Goal: Task Accomplishment & Management: Manage account settings

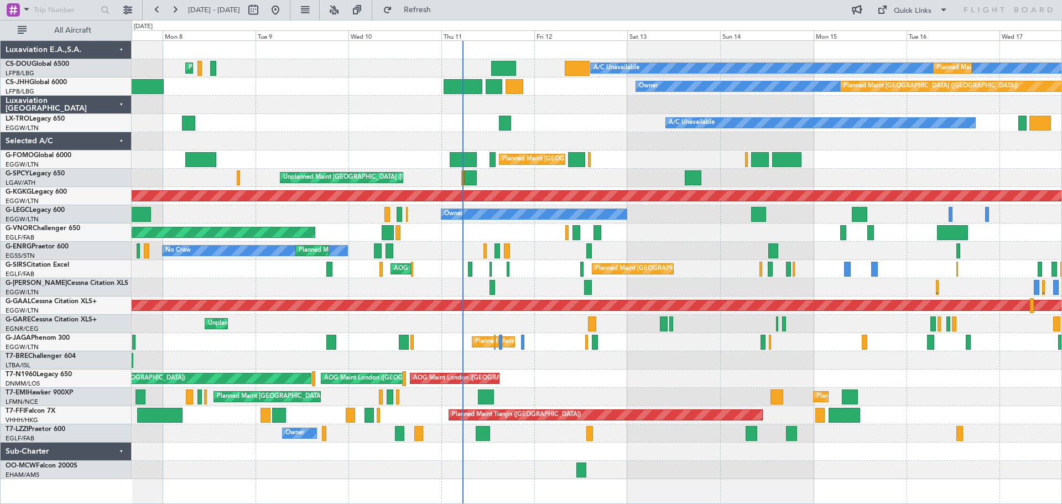
click at [672, 293] on div at bounding box center [597, 287] width 930 height 18
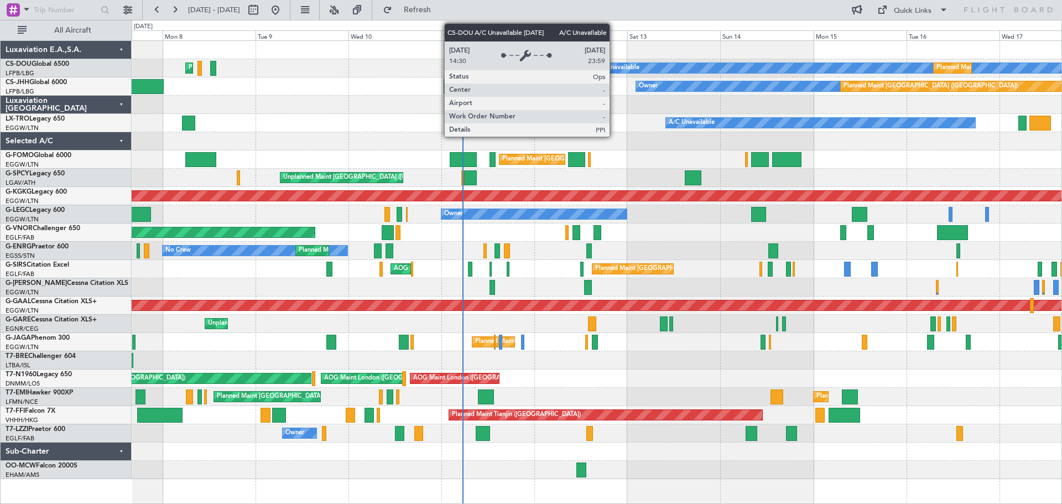
click at [614, 69] on div "A/C Unavailable" at bounding box center [616, 68] width 46 height 17
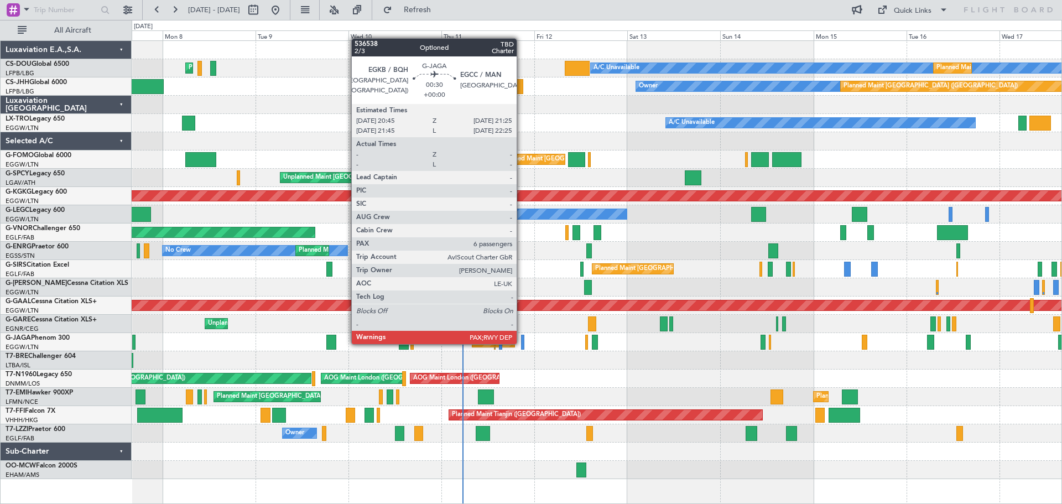
click at [522, 343] on div at bounding box center [522, 342] width 3 height 15
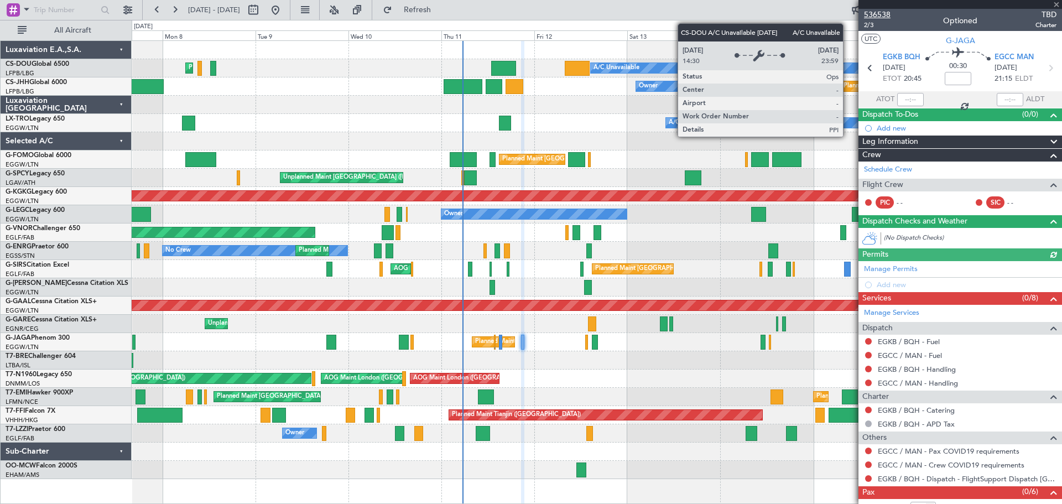
click at [885, 12] on span "536538" at bounding box center [877, 15] width 27 height 12
click at [1059, 7] on span at bounding box center [1056, 5] width 11 height 10
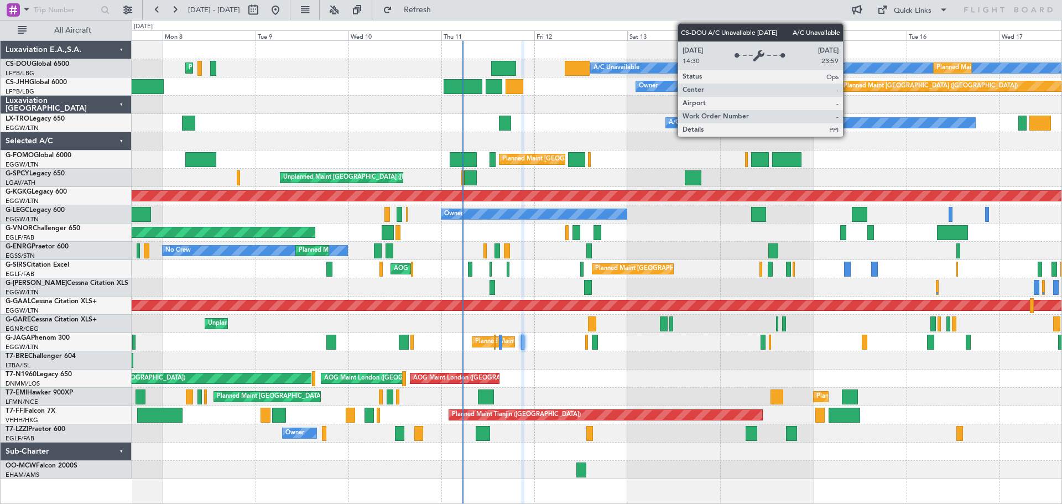
type input "0"
click at [441, 9] on span "Refresh" at bounding box center [417, 10] width 46 height 8
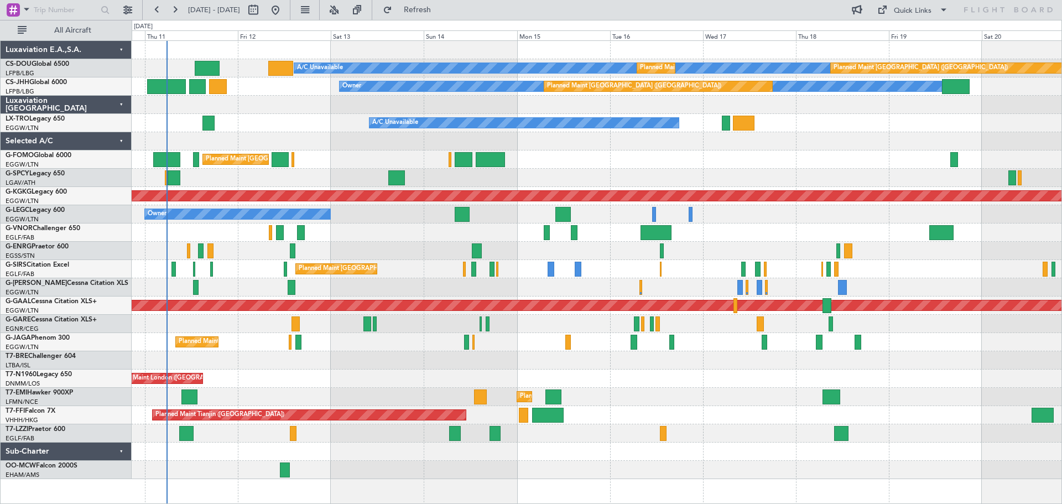
click at [444, 102] on div at bounding box center [597, 105] width 930 height 18
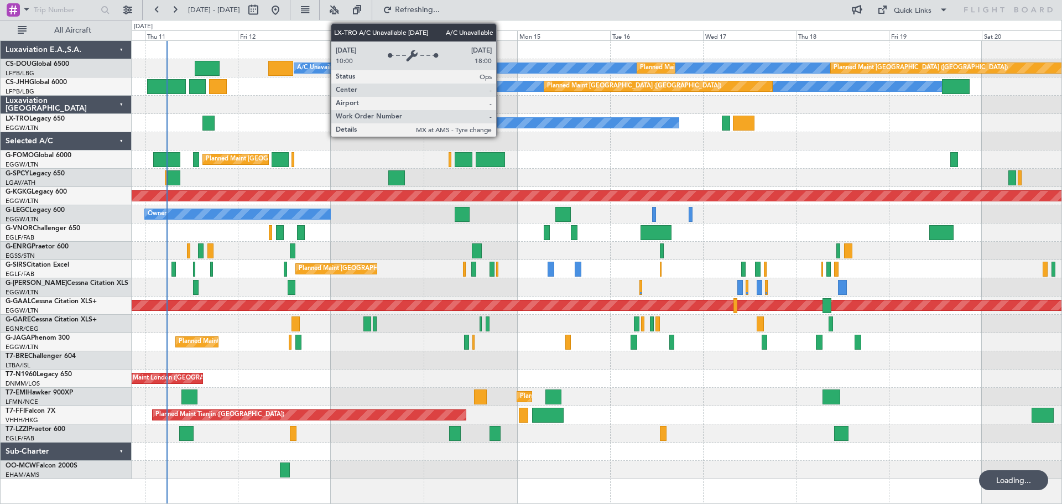
click at [501, 123] on div "A/C Unavailable" at bounding box center [523, 123] width 309 height 10
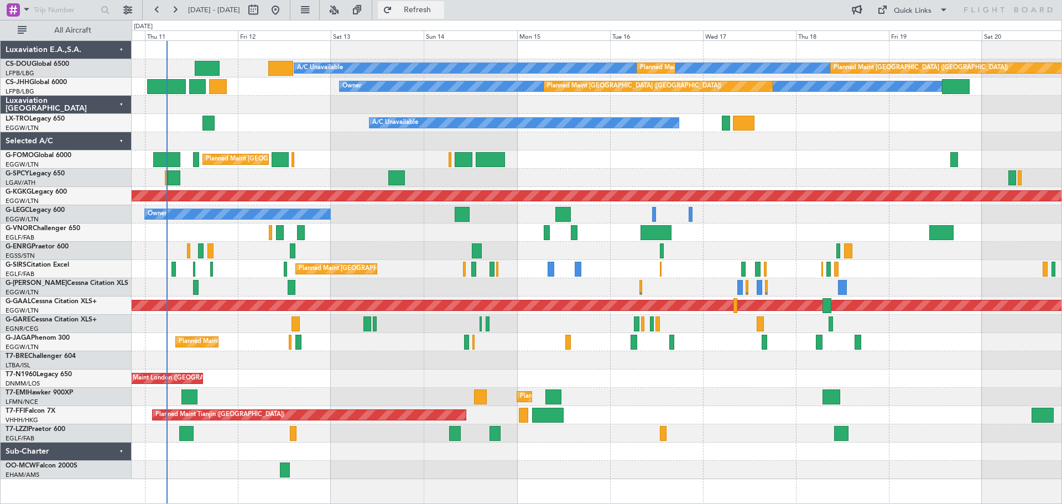
click at [441, 6] on span "Refresh" at bounding box center [417, 10] width 46 height 8
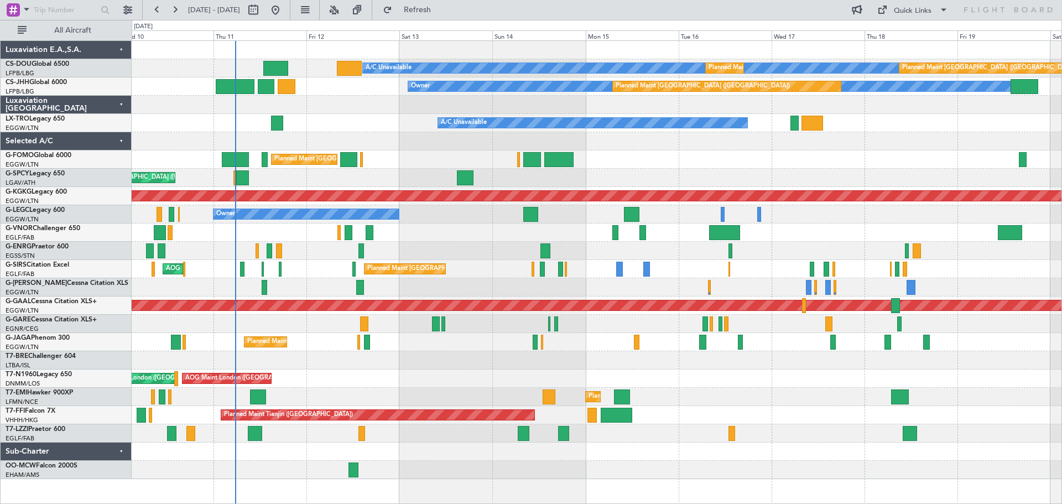
click at [305, 114] on div "A/C Unavailable Planned Maint [GEOGRAPHIC_DATA] ([GEOGRAPHIC_DATA]) Planned Mai…" at bounding box center [597, 260] width 930 height 438
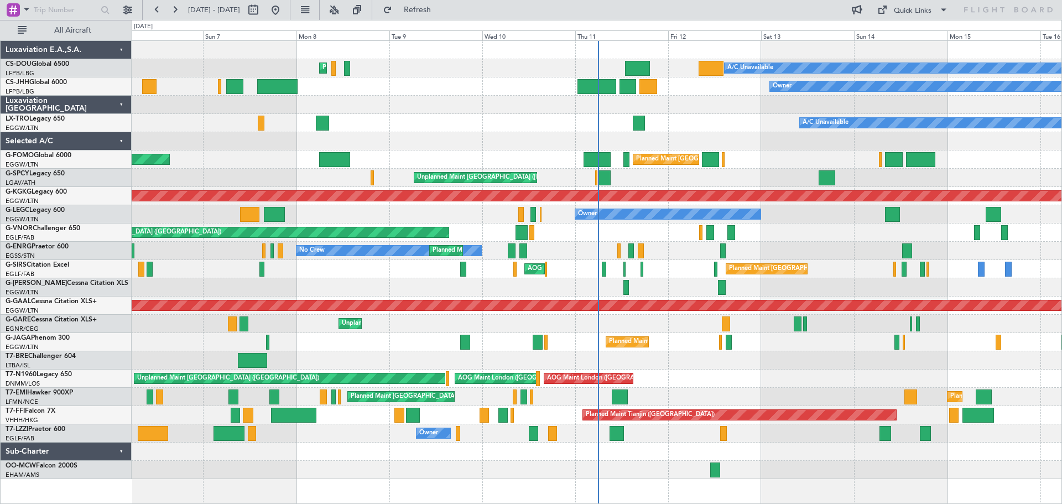
click at [769, 147] on div at bounding box center [597, 141] width 930 height 18
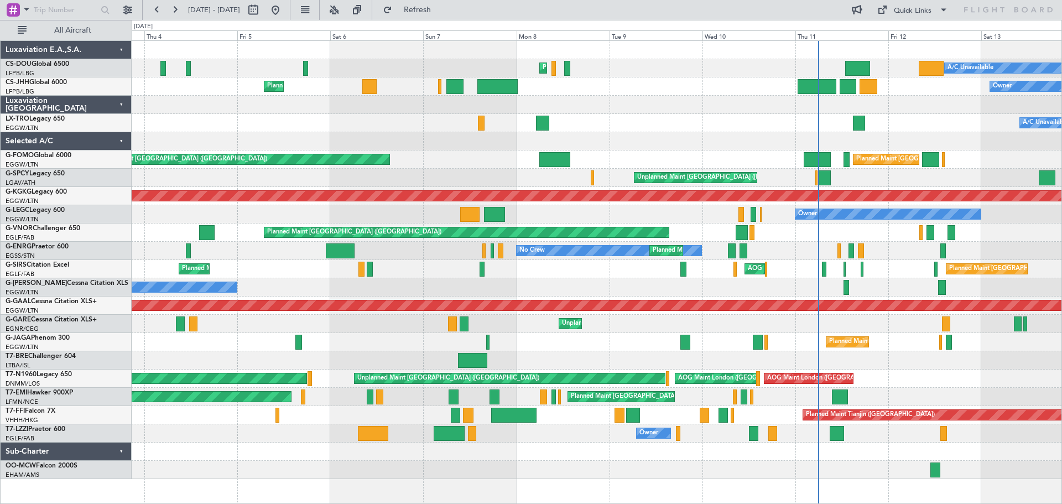
click at [561, 142] on div at bounding box center [597, 141] width 930 height 18
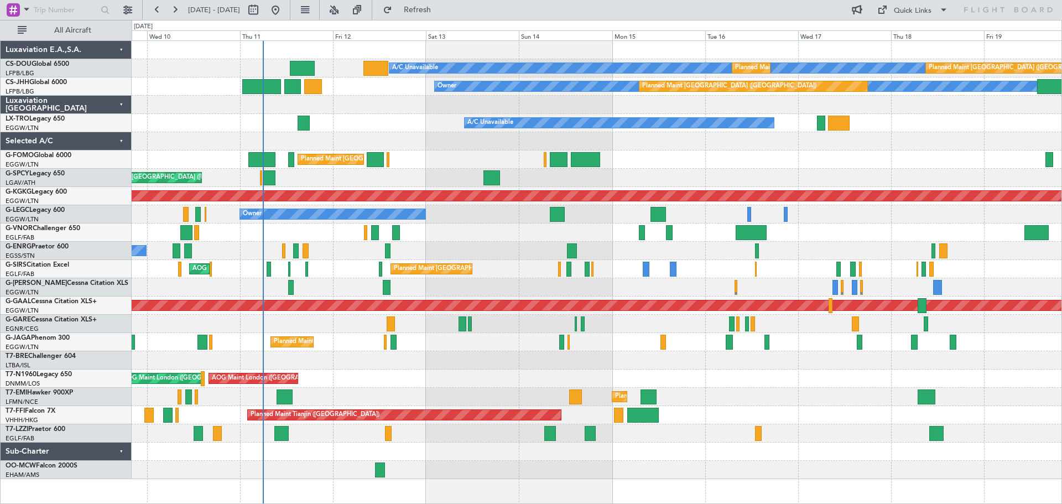
click at [385, 135] on div at bounding box center [597, 141] width 930 height 18
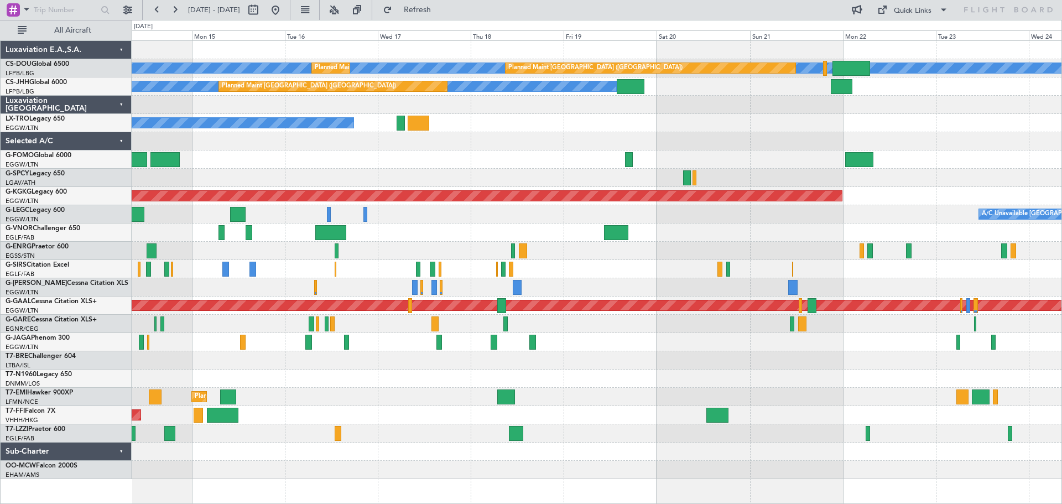
click at [477, 158] on div "A/C Unavailable Planned Maint [GEOGRAPHIC_DATA] ([GEOGRAPHIC_DATA]) Planned Mai…" at bounding box center [597, 260] width 930 height 438
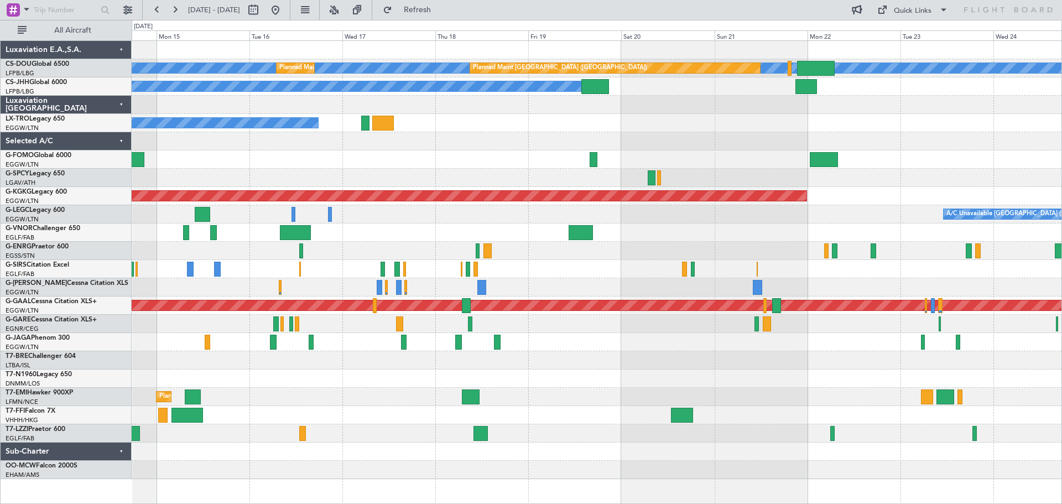
click at [319, 180] on div at bounding box center [597, 178] width 930 height 18
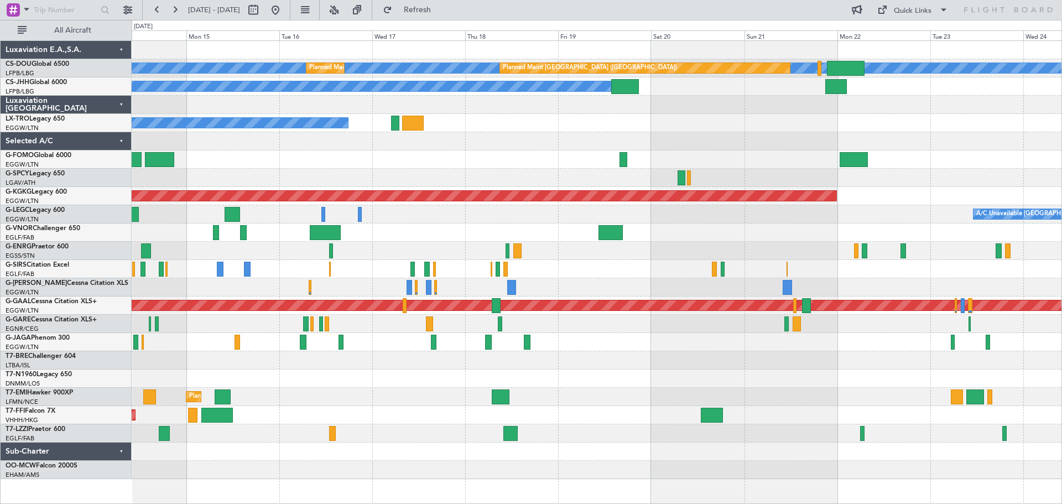
click at [506, 161] on div "Planned Maint [GEOGRAPHIC_DATA] ([GEOGRAPHIC_DATA])" at bounding box center [597, 159] width 930 height 18
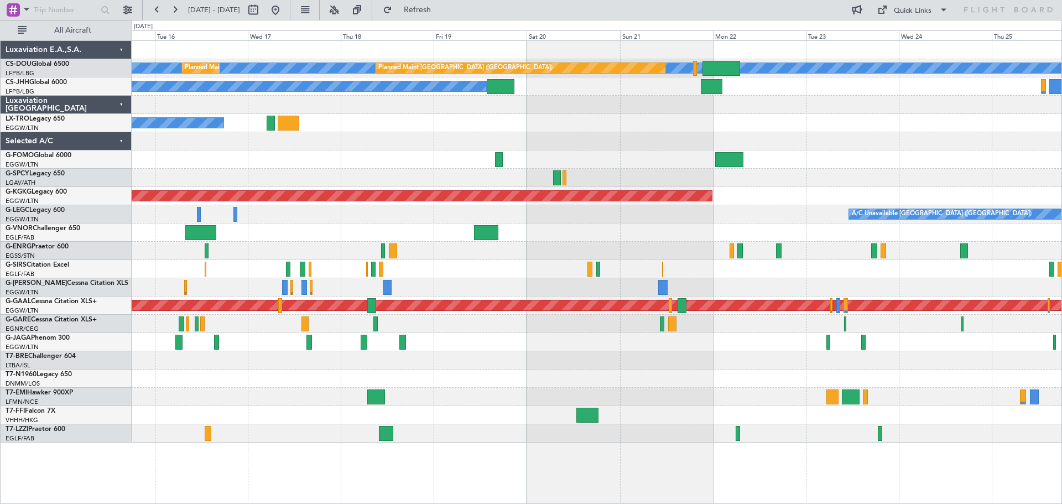
click at [756, 138] on div at bounding box center [597, 141] width 930 height 18
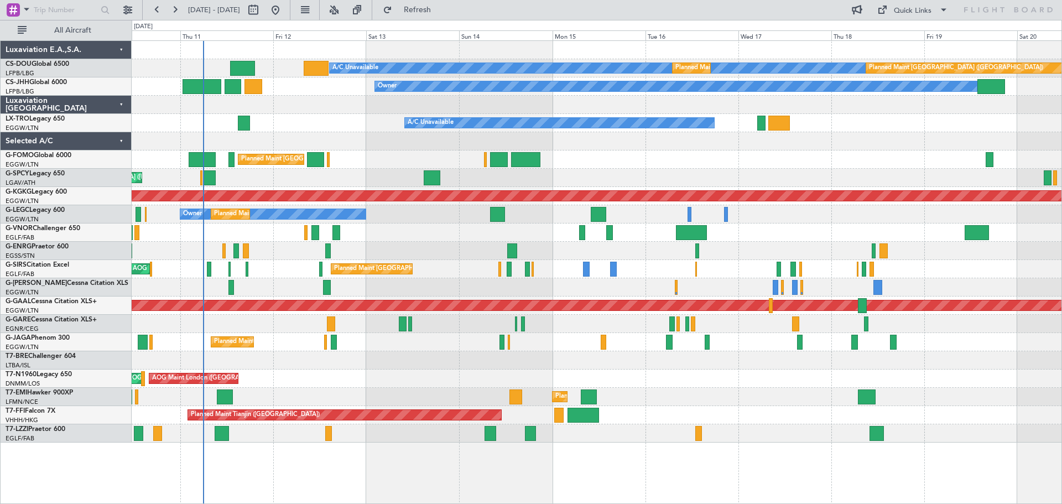
click at [792, 144] on div "A/C Unavailable Planned Maint [GEOGRAPHIC_DATA] ([GEOGRAPHIC_DATA]) Planned Mai…" at bounding box center [597, 242] width 930 height 402
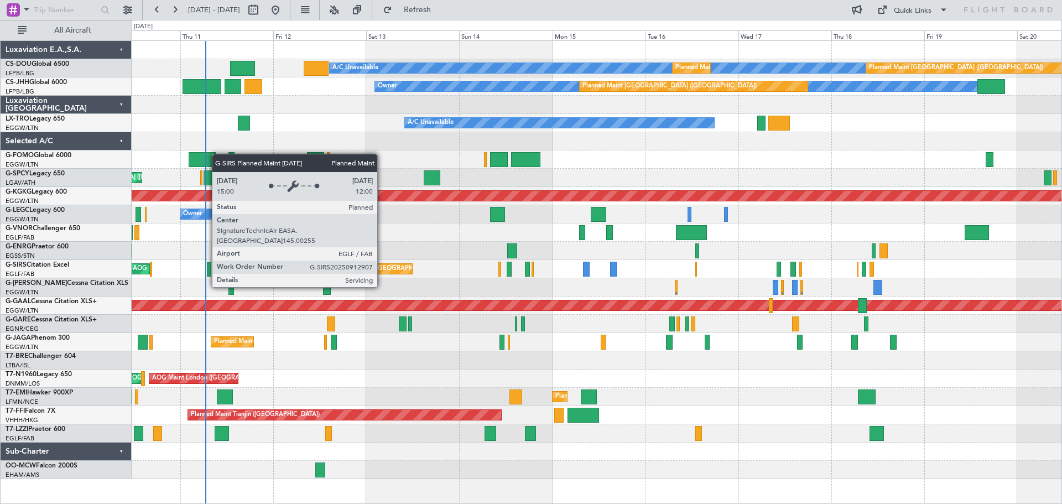
click at [382, 267] on div "Planned Maint [GEOGRAPHIC_DATA] ([GEOGRAPHIC_DATA])" at bounding box center [421, 268] width 174 height 17
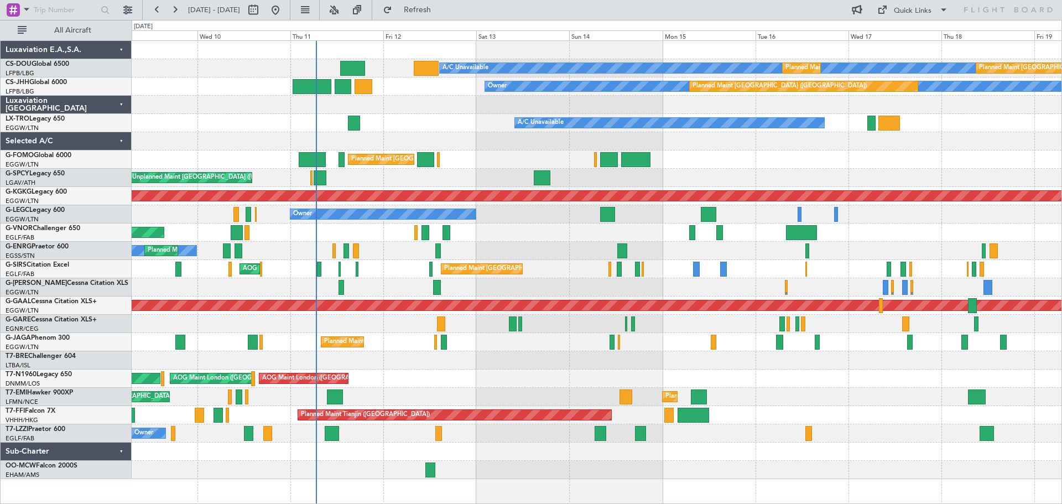
click at [514, 288] on div "A/C Unavailable Planned Maint [GEOGRAPHIC_DATA] ([GEOGRAPHIC_DATA]) Planned Mai…" at bounding box center [597, 260] width 930 height 438
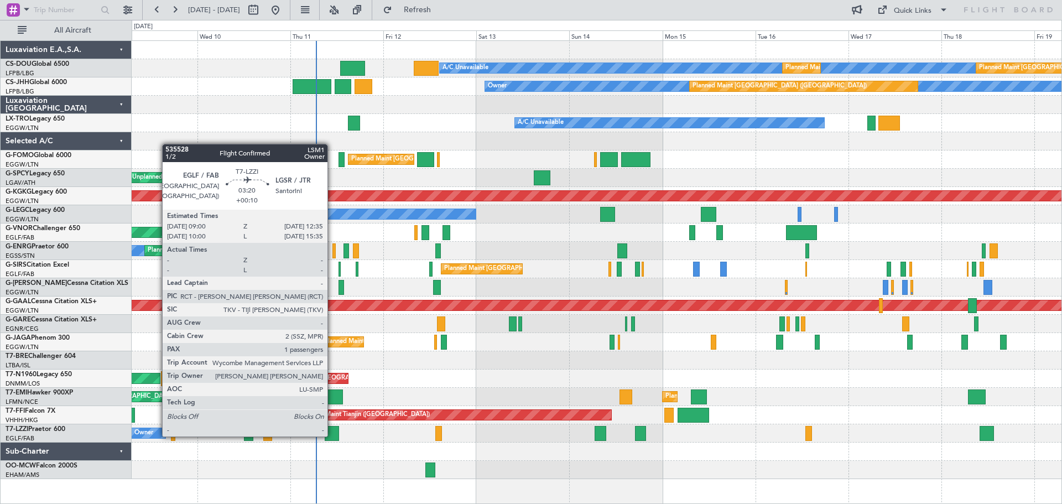
click at [332, 435] on div at bounding box center [332, 433] width 14 height 15
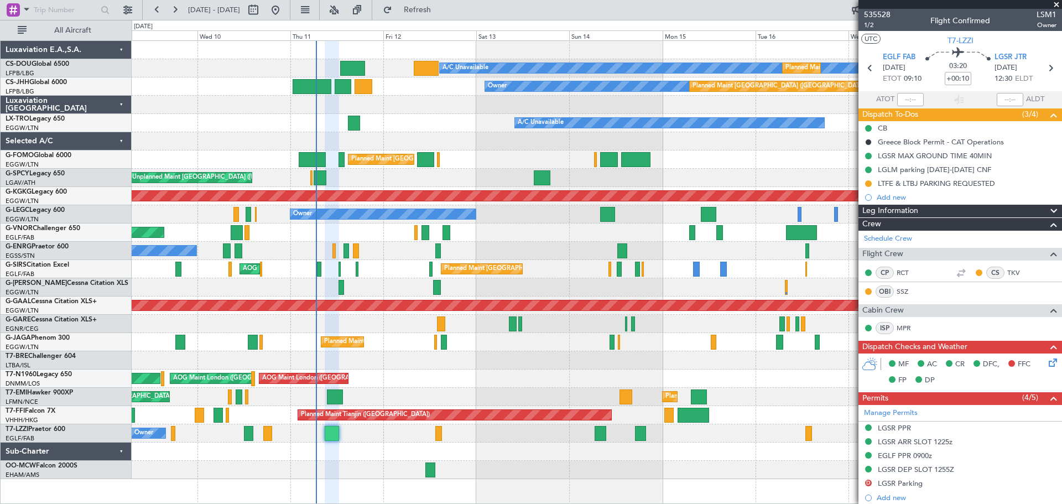
click at [1054, 6] on span at bounding box center [1056, 5] width 11 height 10
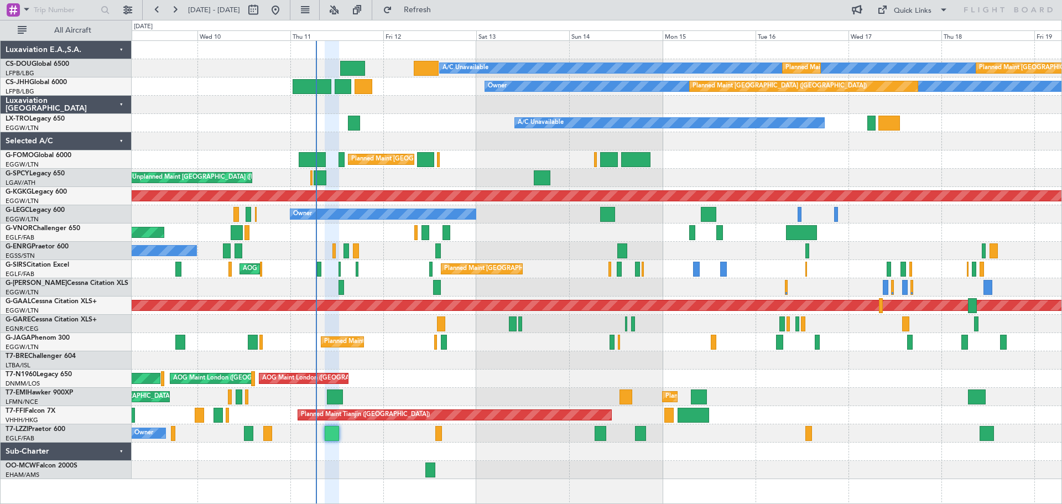
type input "0"
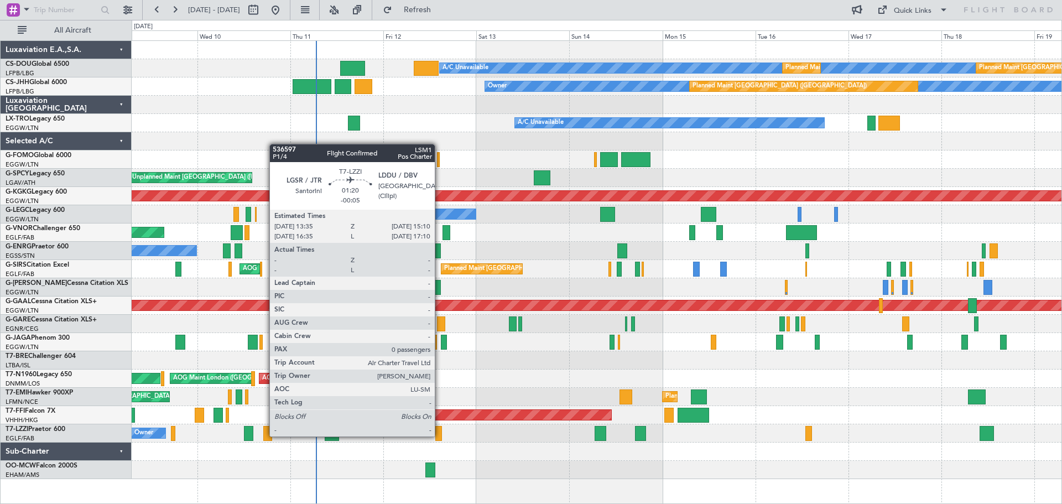
click at [440, 435] on div at bounding box center [438, 433] width 7 height 15
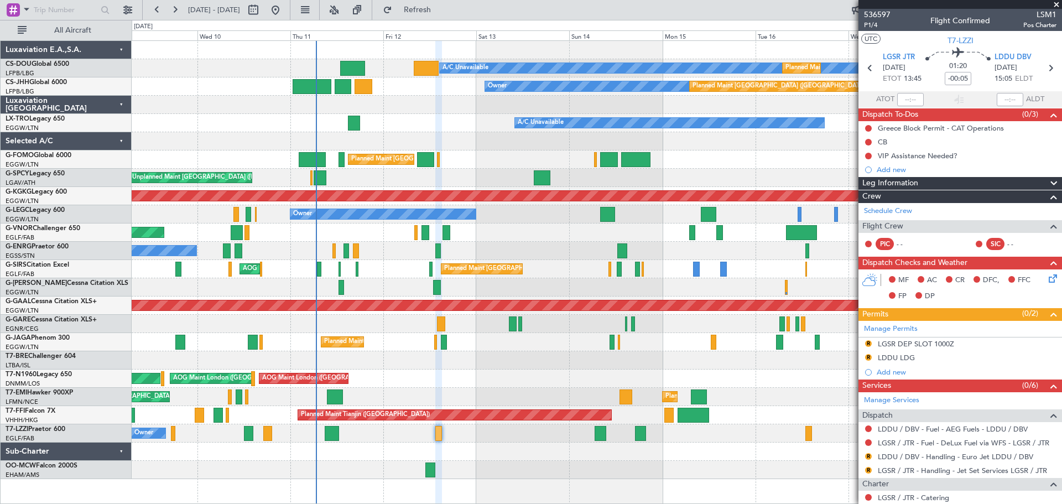
click at [1055, 4] on span at bounding box center [1056, 5] width 11 height 10
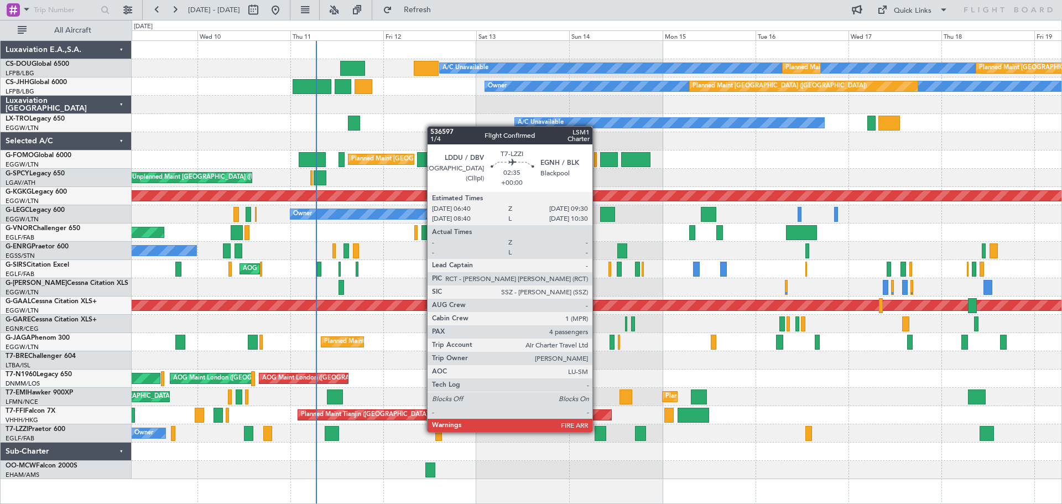
click at [597, 431] on div at bounding box center [600, 433] width 11 height 15
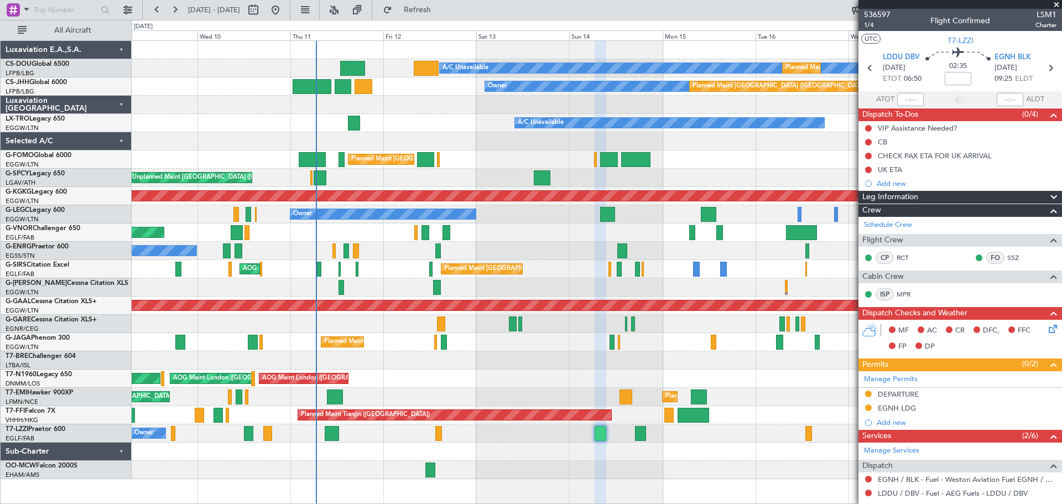
click at [1056, 2] on span at bounding box center [1056, 5] width 11 height 10
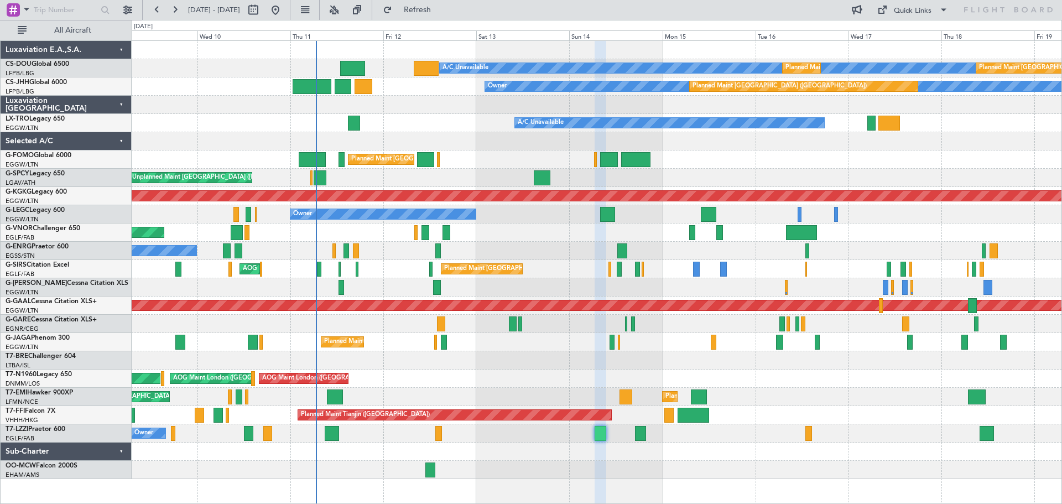
type input "0"
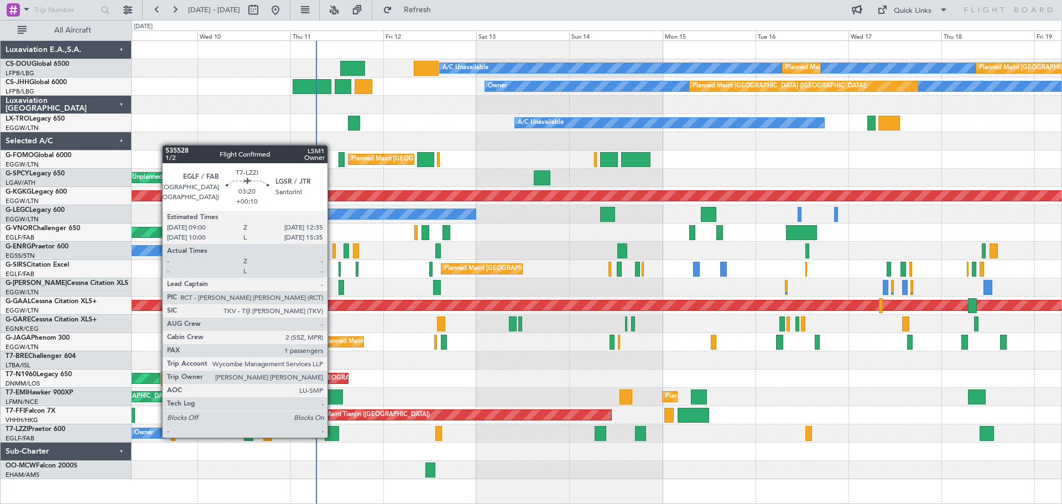
click at [332, 436] on div at bounding box center [332, 433] width 14 height 15
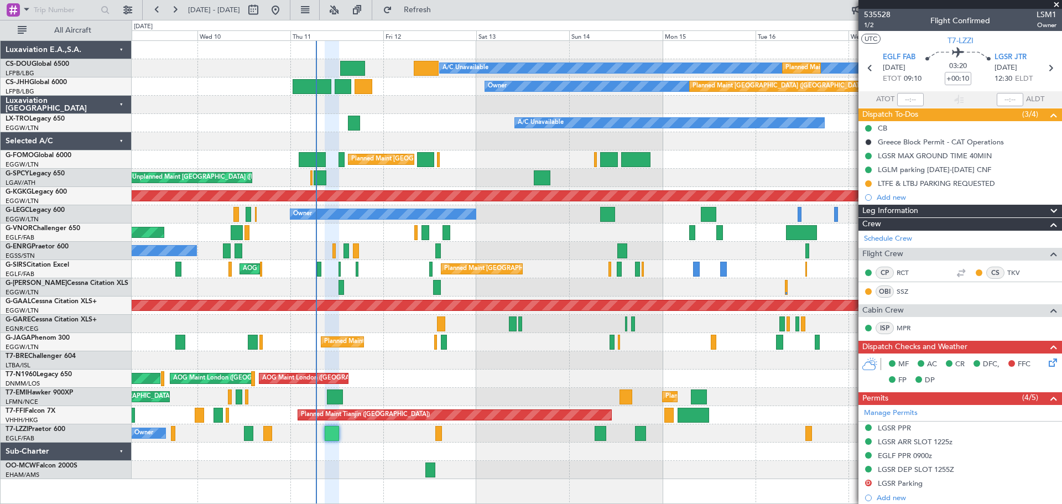
click at [1055, 5] on span at bounding box center [1056, 5] width 11 height 10
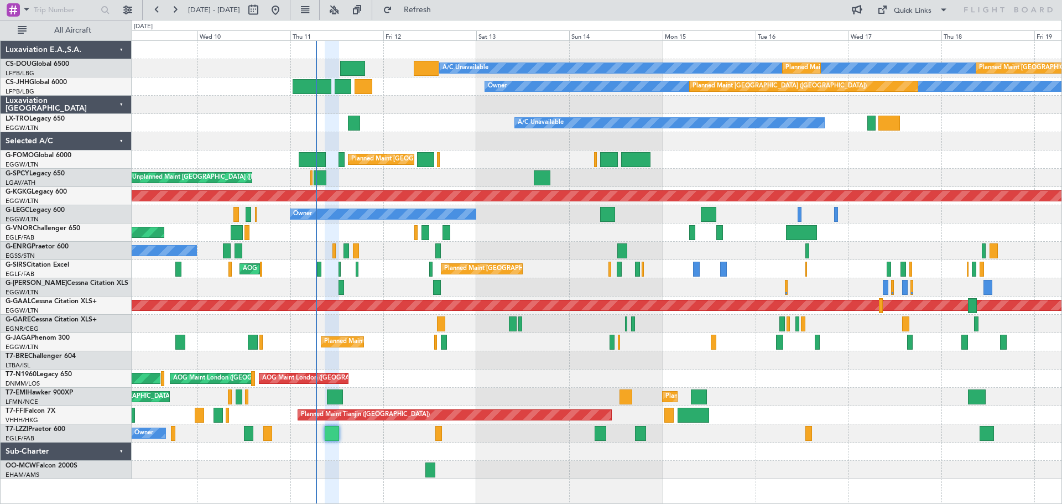
type input "0"
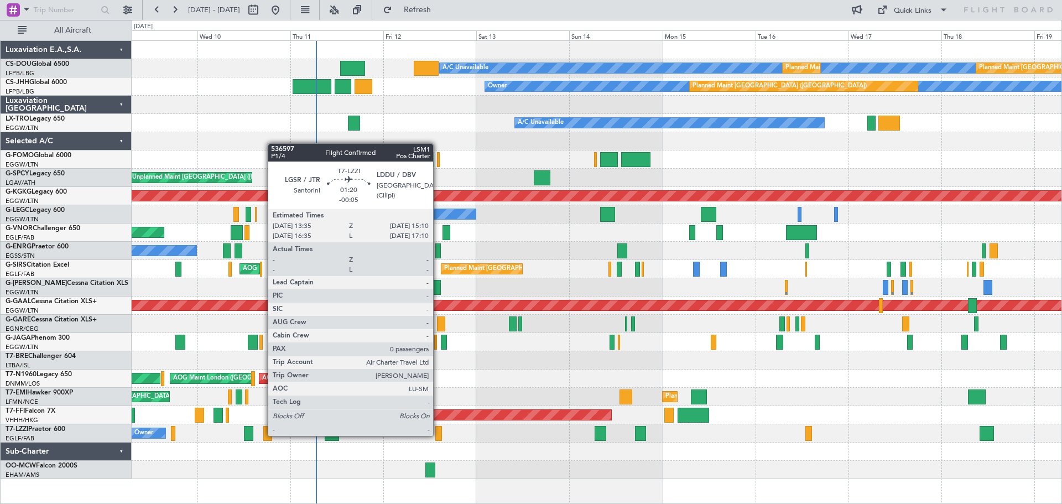
click at [438, 435] on div at bounding box center [438, 433] width 7 height 15
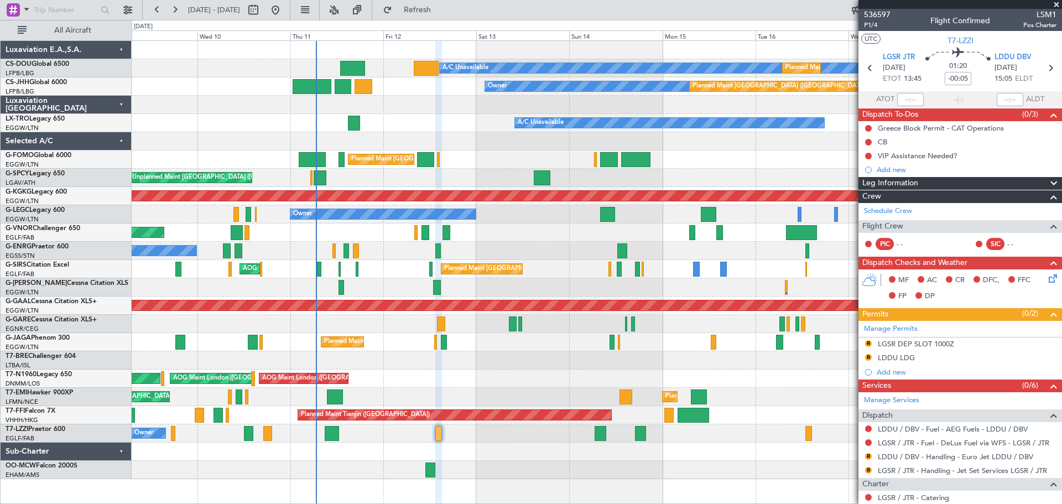
click at [1059, 6] on span at bounding box center [1056, 5] width 11 height 10
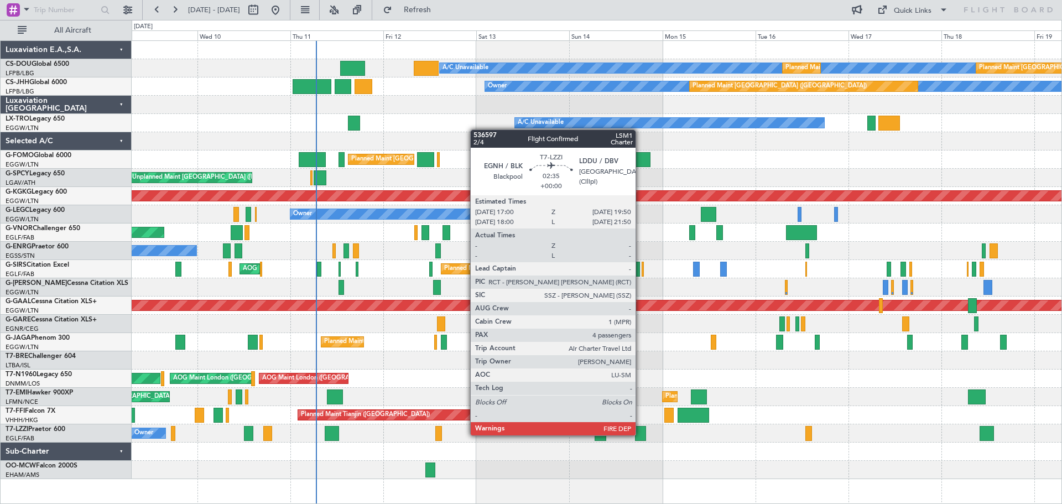
click at [640, 434] on div at bounding box center [640, 433] width 11 height 15
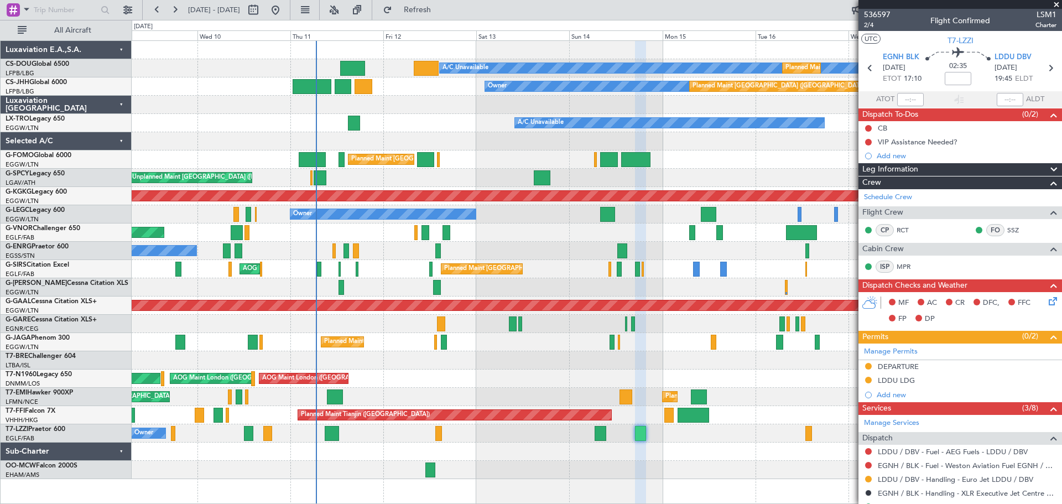
click at [1057, 6] on span at bounding box center [1056, 5] width 11 height 10
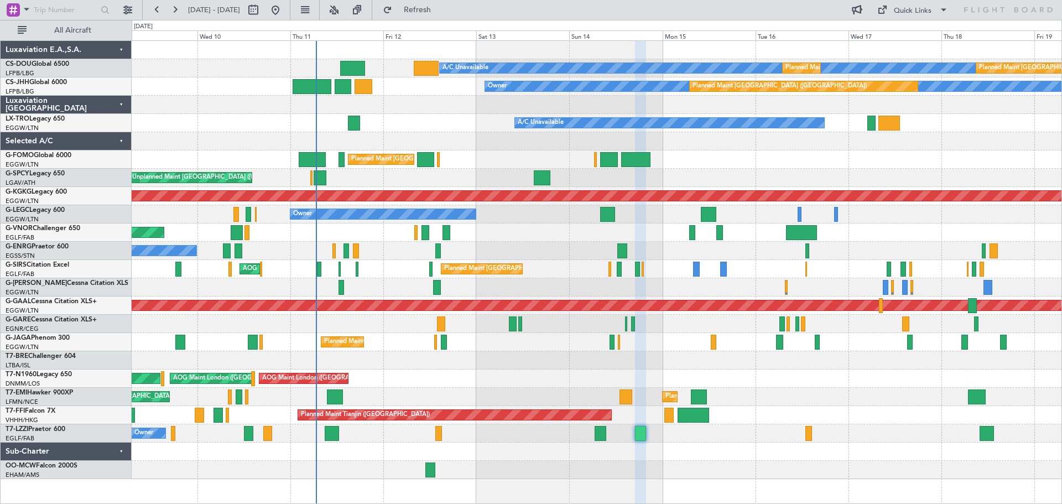
type input "0"
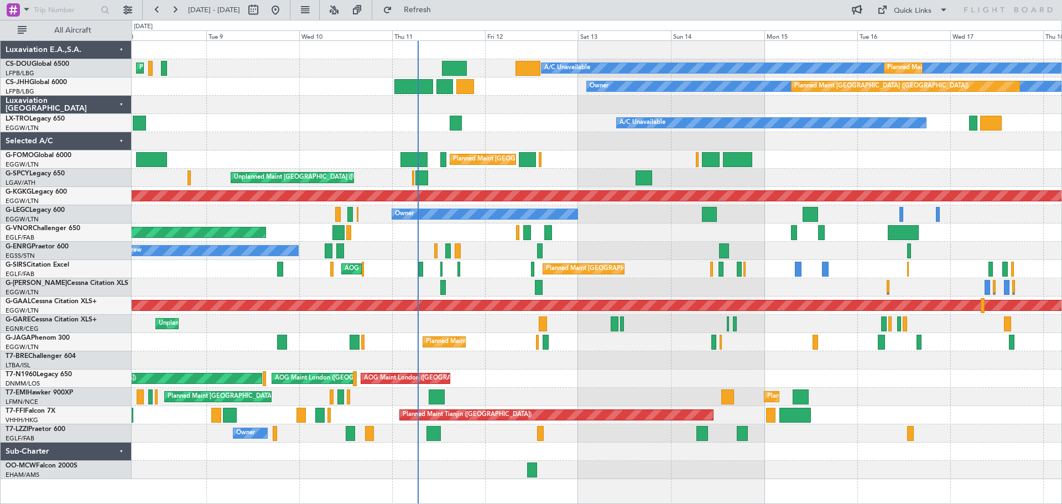
click at [551, 362] on div at bounding box center [597, 360] width 930 height 18
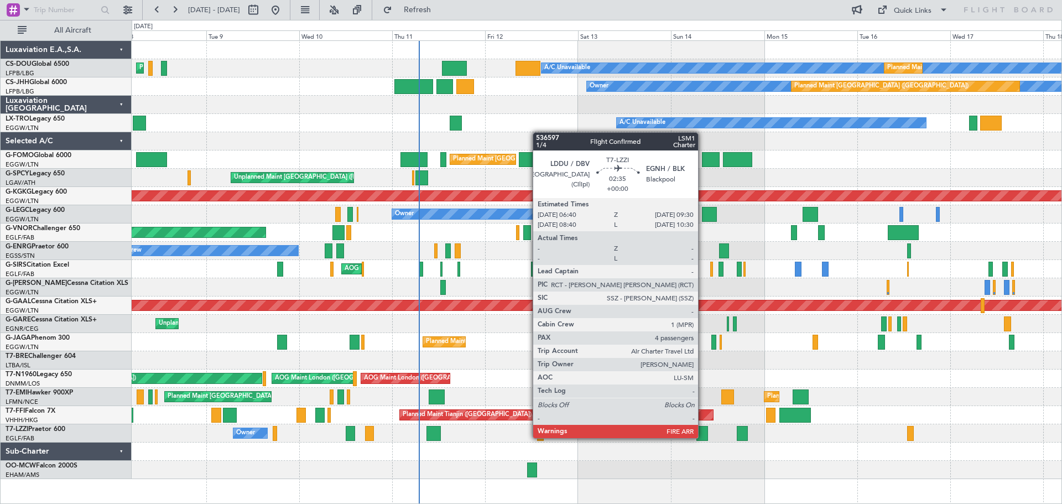
click at [703, 437] on div at bounding box center [701, 433] width 11 height 15
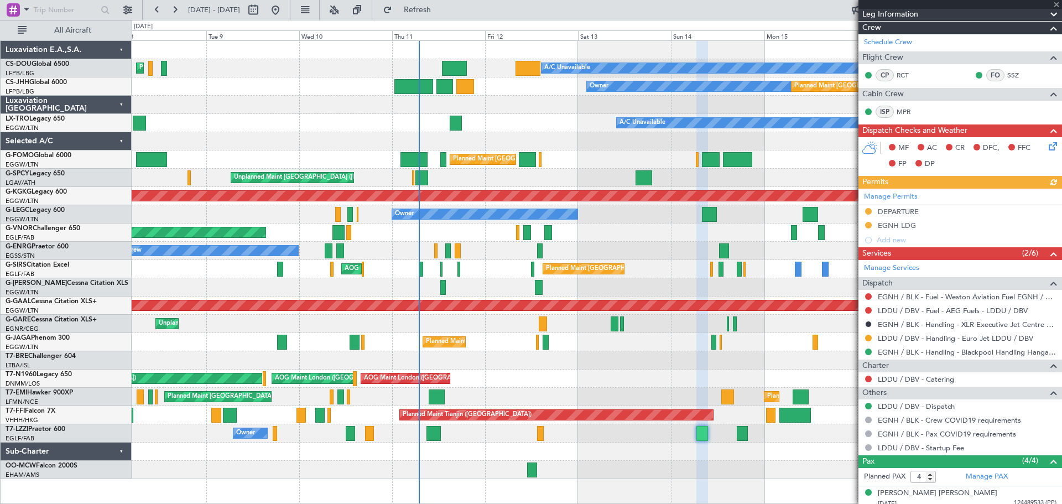
scroll to position [264, 0]
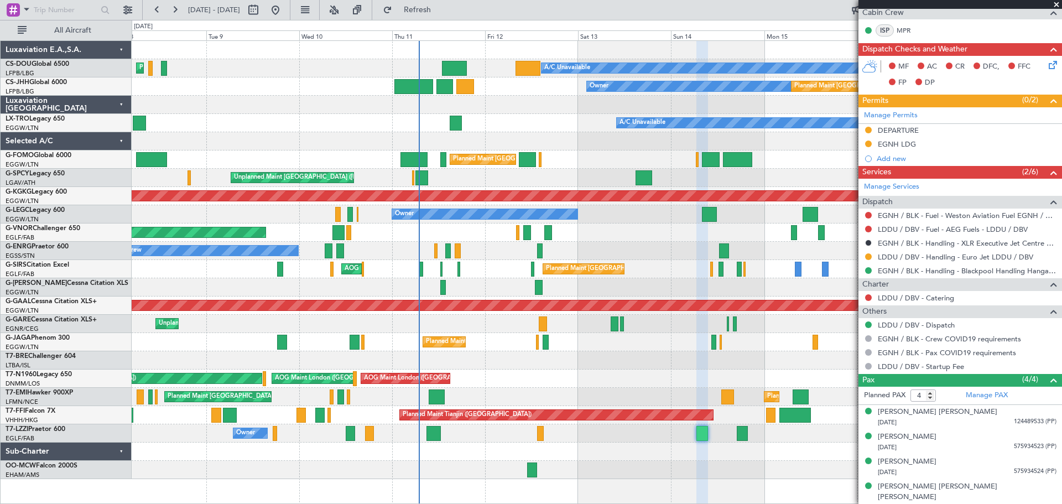
click at [1055, 5] on span at bounding box center [1056, 5] width 11 height 10
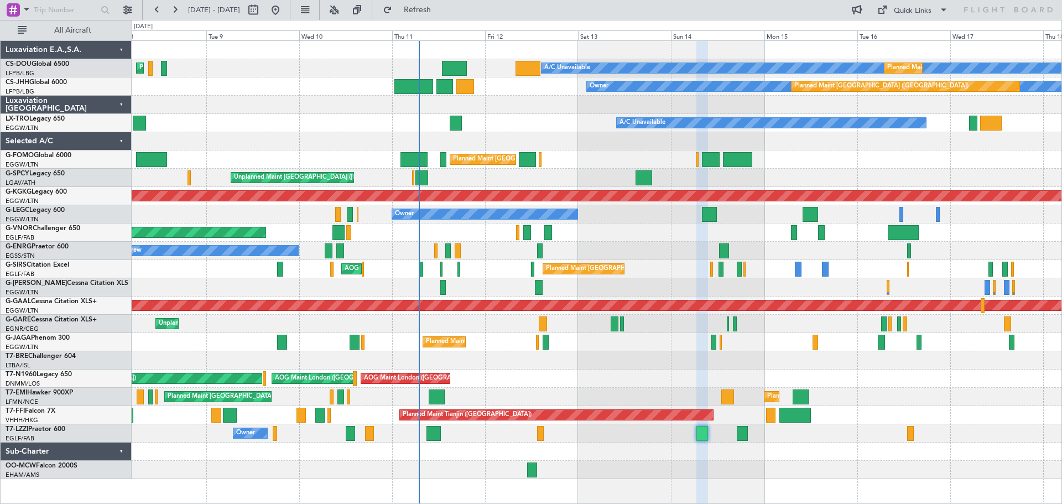
type input "0"
click at [250, 96] on div at bounding box center [597, 105] width 930 height 18
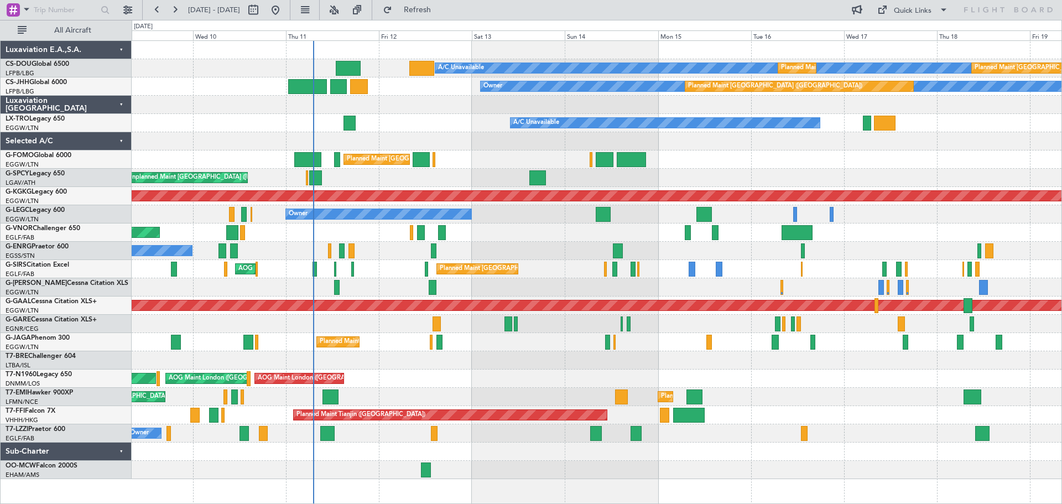
click at [516, 148] on div at bounding box center [597, 141] width 930 height 18
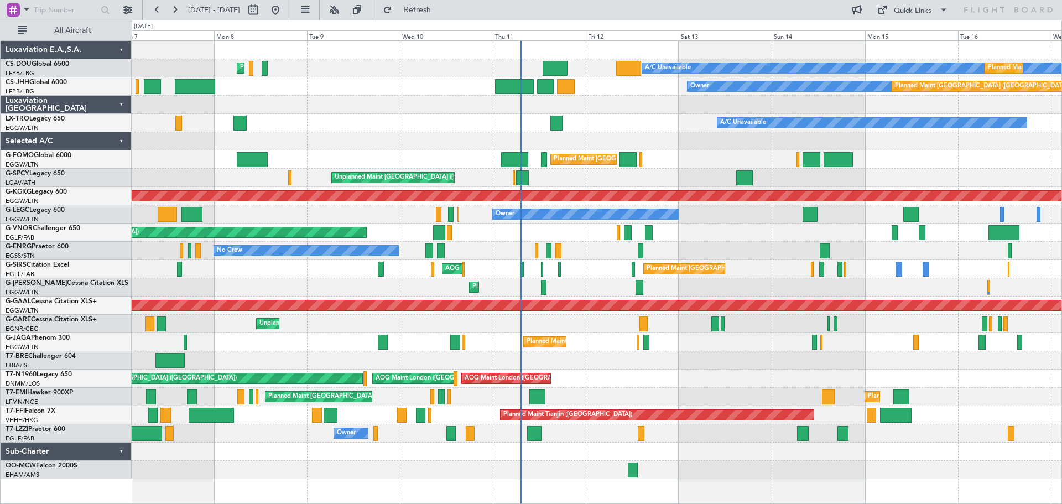
click at [498, 327] on div "Unplanned Maint [PERSON_NAME]" at bounding box center [597, 324] width 930 height 18
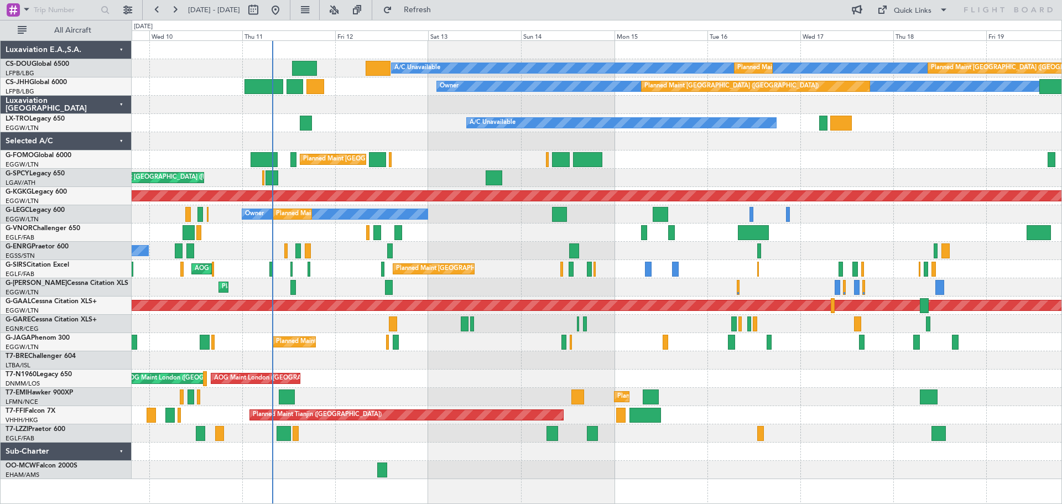
click at [507, 337] on div "Planned Maint [GEOGRAPHIC_DATA] ([GEOGRAPHIC_DATA])" at bounding box center [597, 342] width 930 height 18
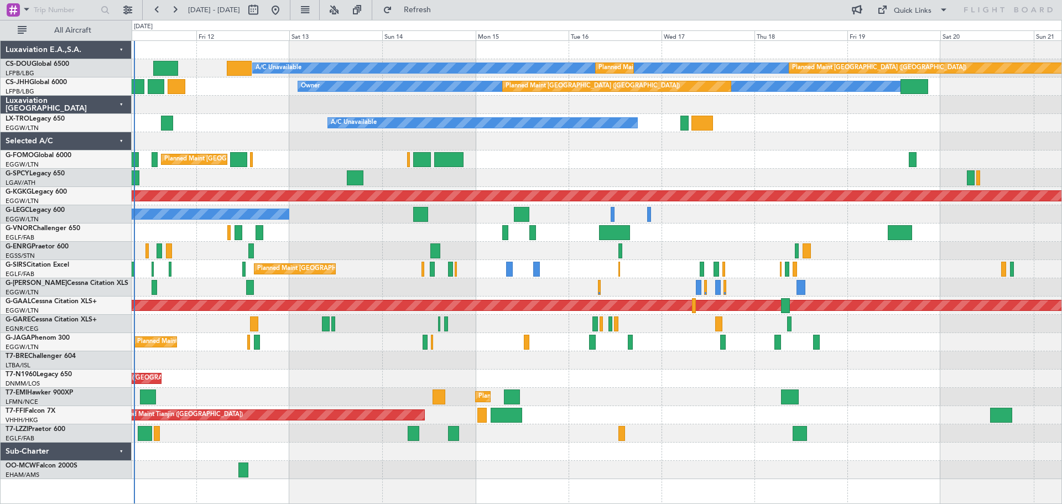
click at [324, 213] on div "Planned Maint [GEOGRAPHIC_DATA] ([GEOGRAPHIC_DATA]) Owner A/C Unavailable [GEOG…" at bounding box center [597, 214] width 930 height 18
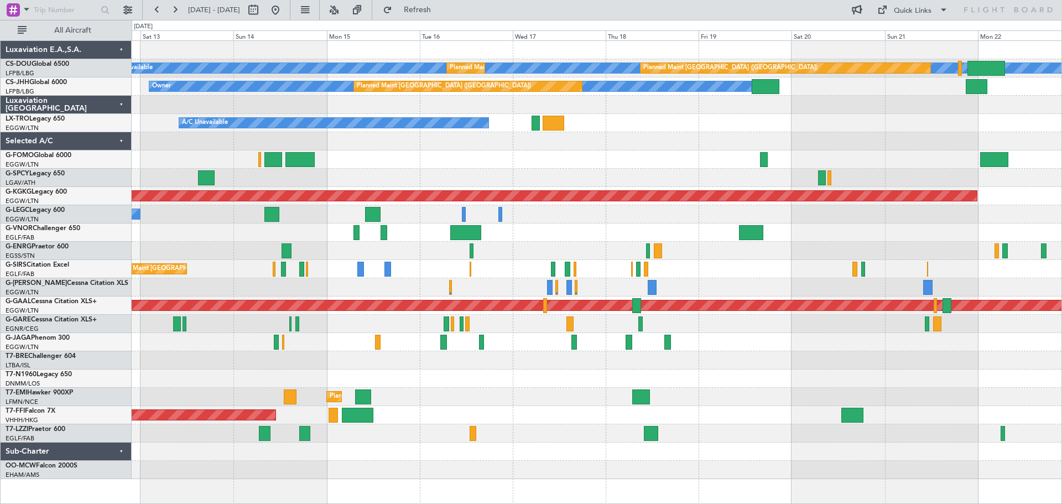
click at [325, 131] on div "A/C Unavailable" at bounding box center [597, 123] width 930 height 18
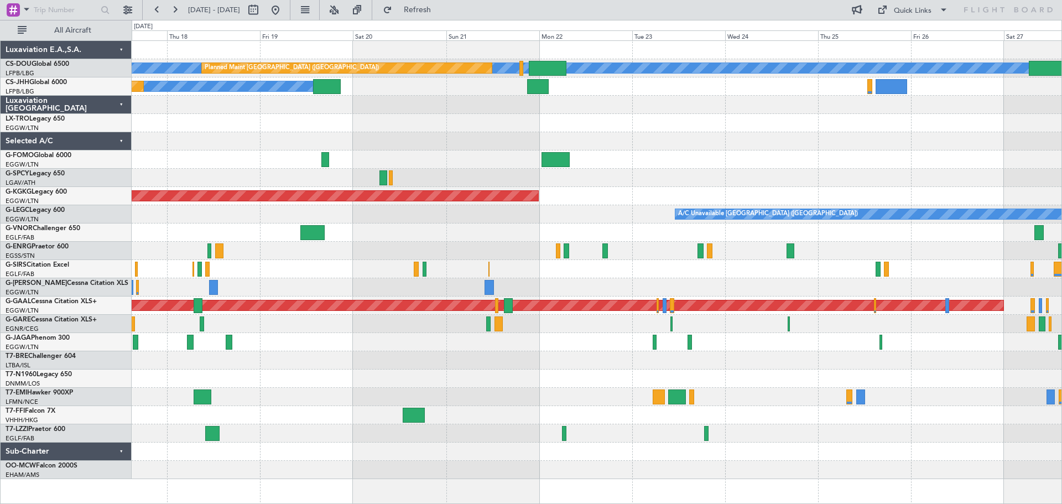
click at [371, 128] on div "A/C Unavailable" at bounding box center [597, 123] width 930 height 18
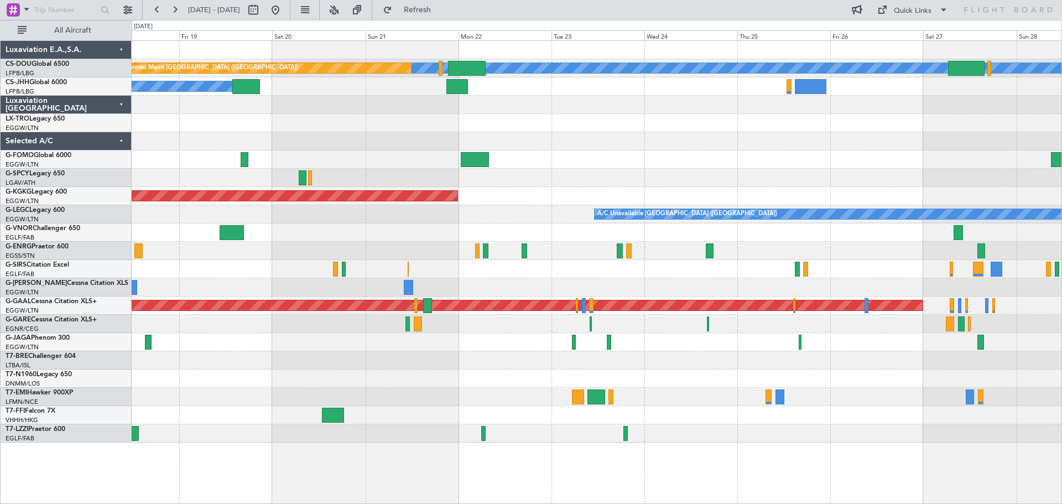
click at [564, 122] on div "A/C Unavailable" at bounding box center [597, 123] width 930 height 18
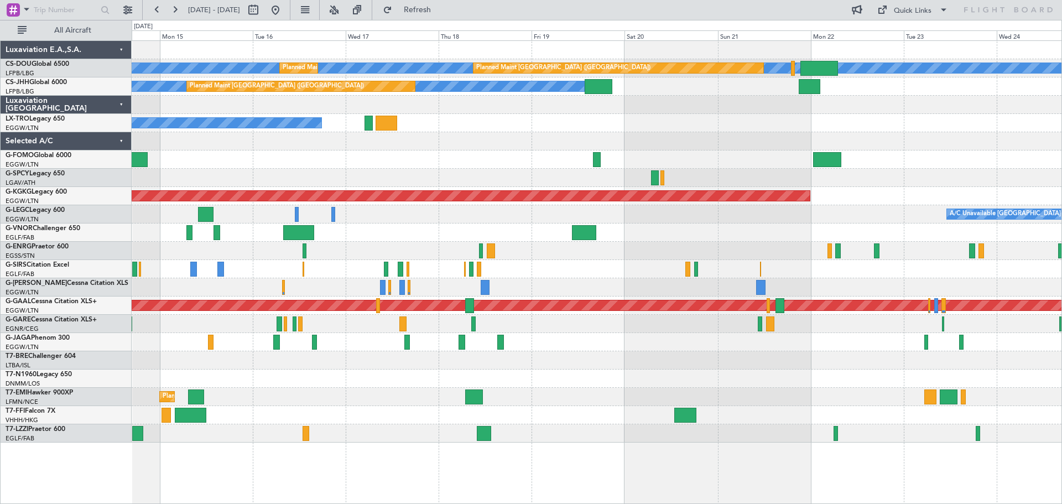
click at [696, 128] on div "A/C Unavailable" at bounding box center [597, 123] width 930 height 18
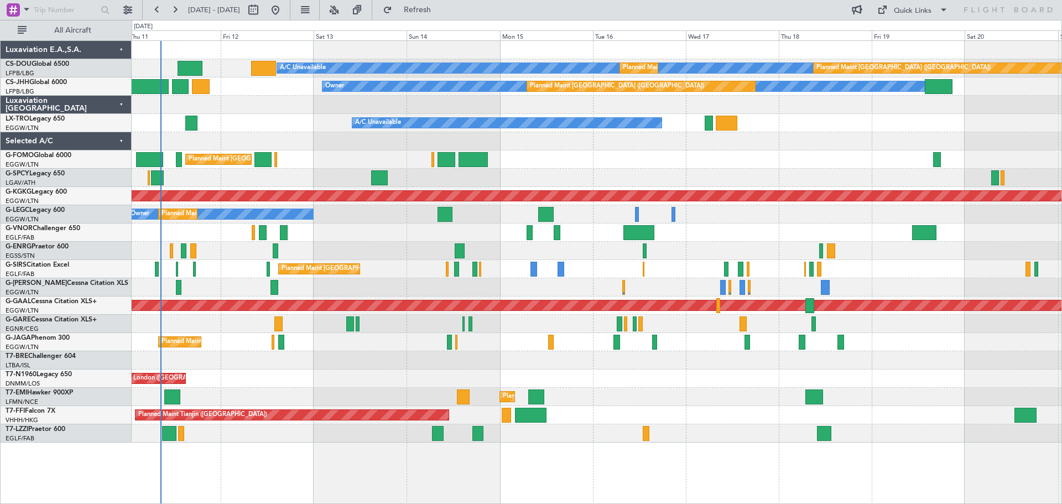
click at [801, 133] on div "A/C Unavailable Planned Maint [GEOGRAPHIC_DATA] ([GEOGRAPHIC_DATA]) Planned Mai…" at bounding box center [597, 242] width 930 height 402
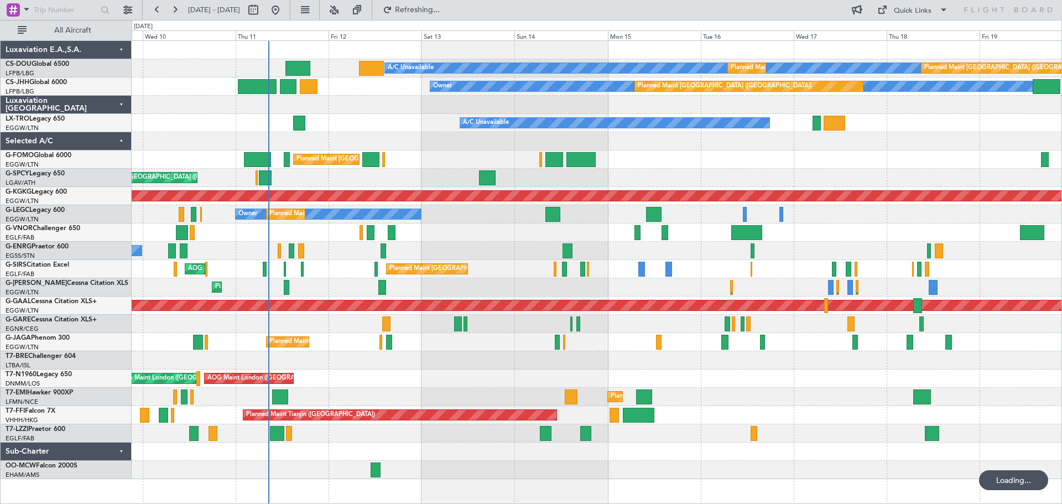
click at [440, 107] on div at bounding box center [597, 105] width 930 height 18
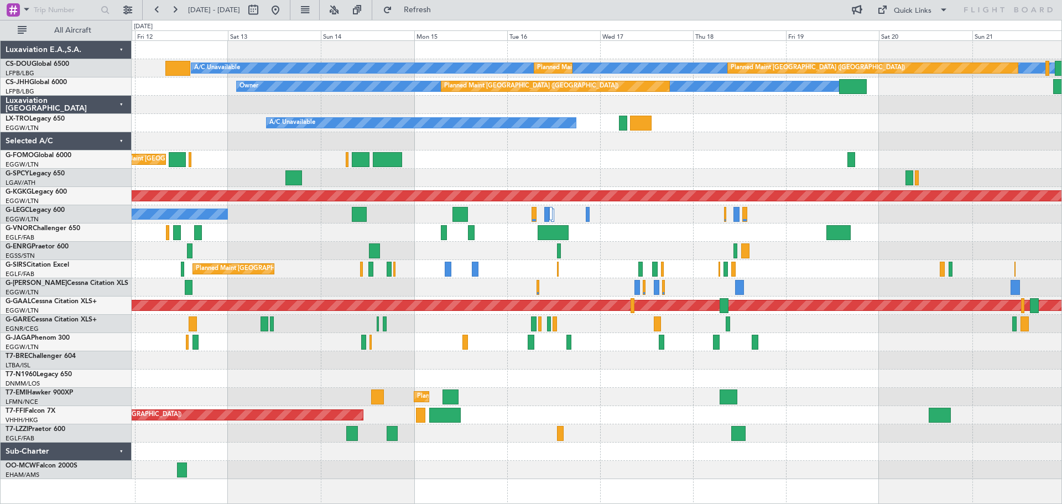
click at [666, 147] on div at bounding box center [597, 141] width 930 height 18
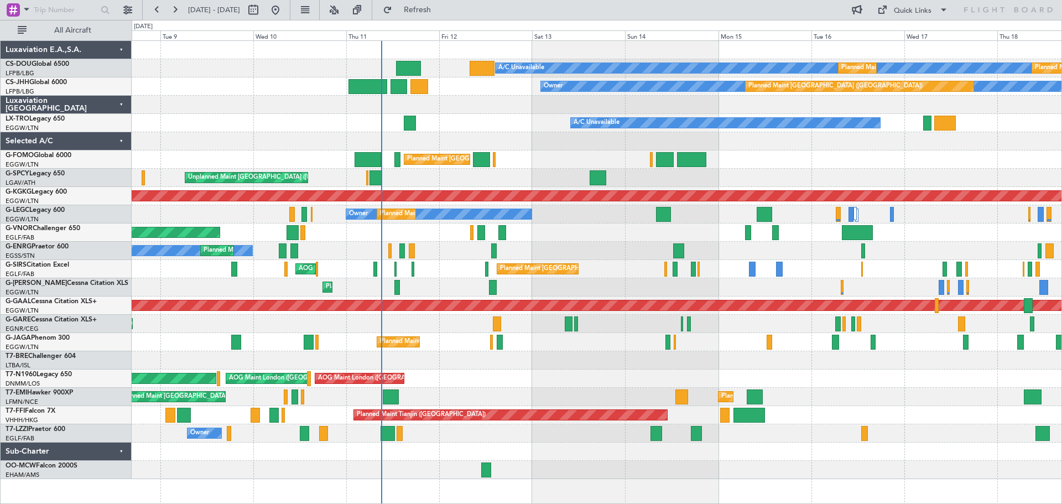
click at [738, 155] on div "Planned Maint London (Luton) Planned Maint London (Luton)" at bounding box center [597, 159] width 930 height 18
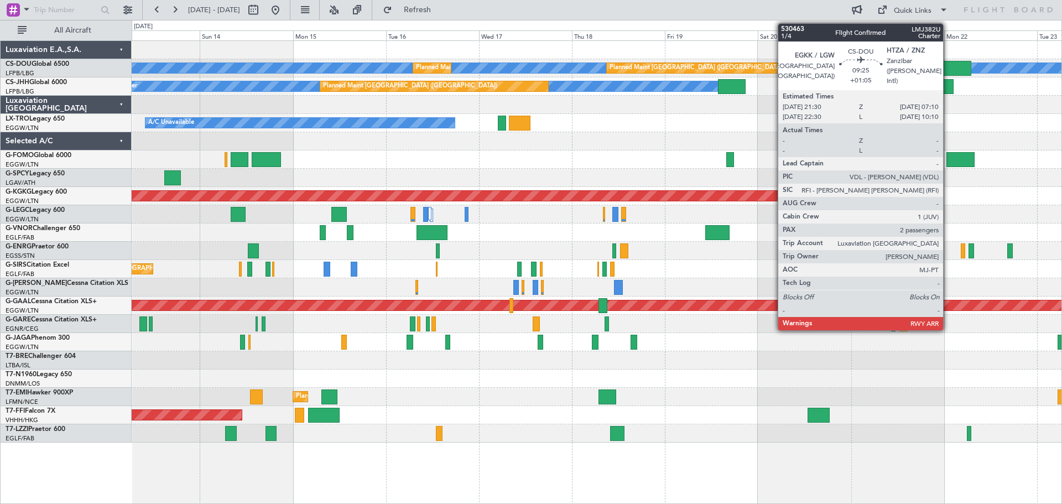
click at [948, 65] on div at bounding box center [953, 68] width 38 height 15
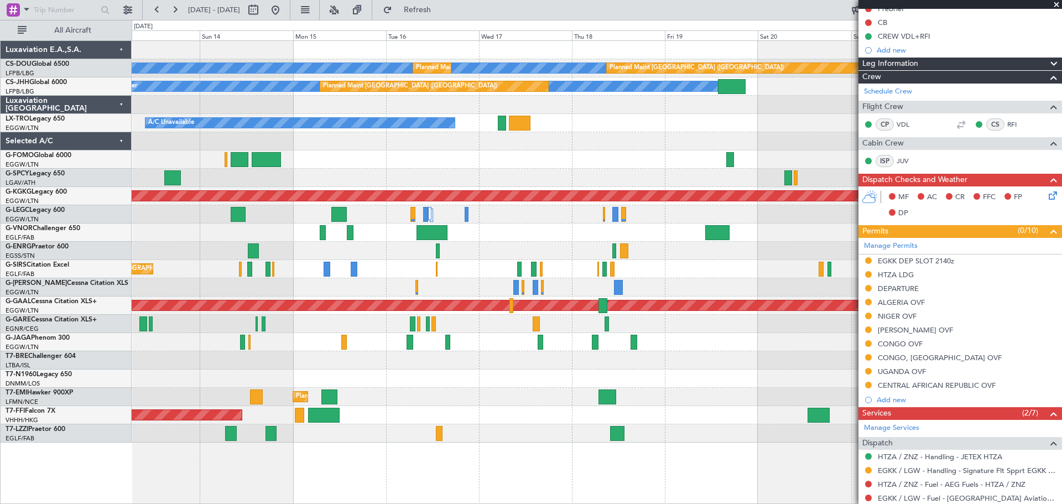
scroll to position [166, 0]
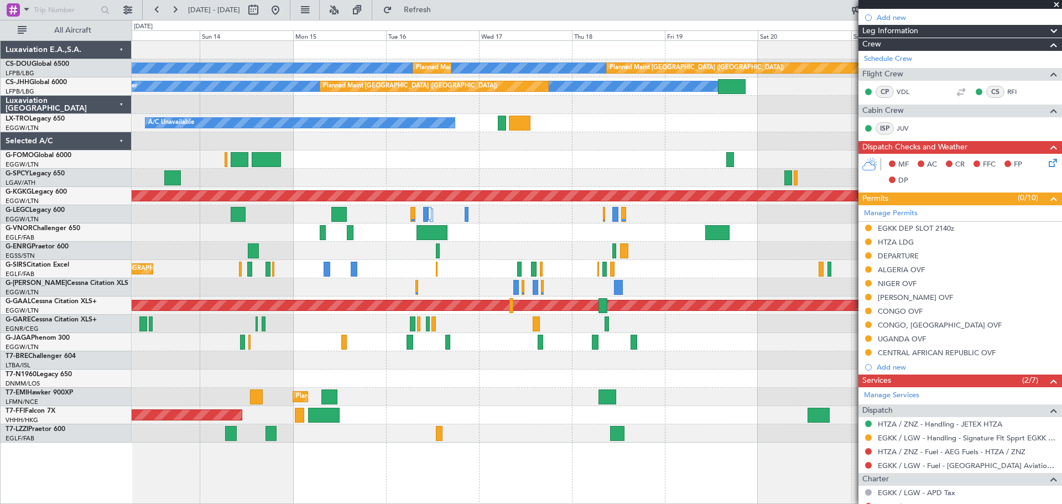
click at [1055, 4] on span at bounding box center [1056, 5] width 11 height 10
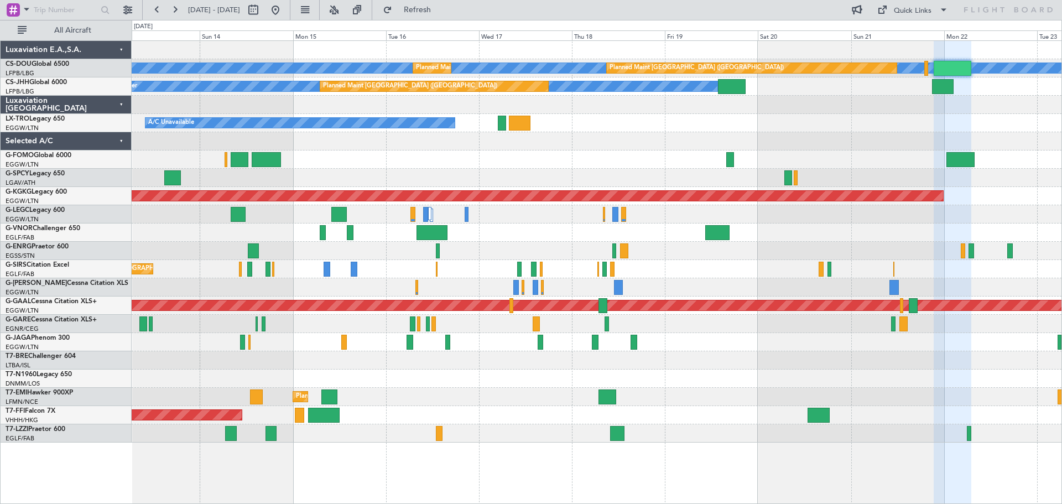
type input "0"
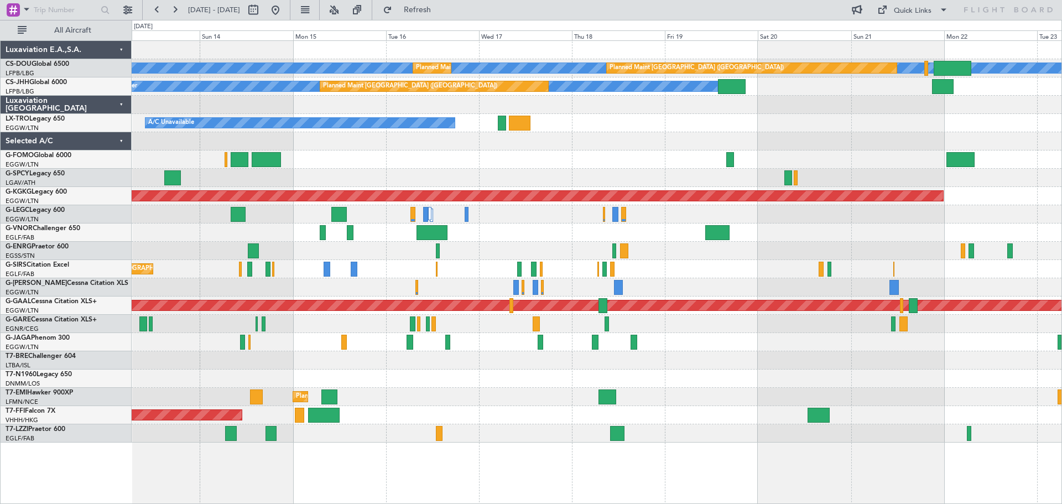
scroll to position [0, 0]
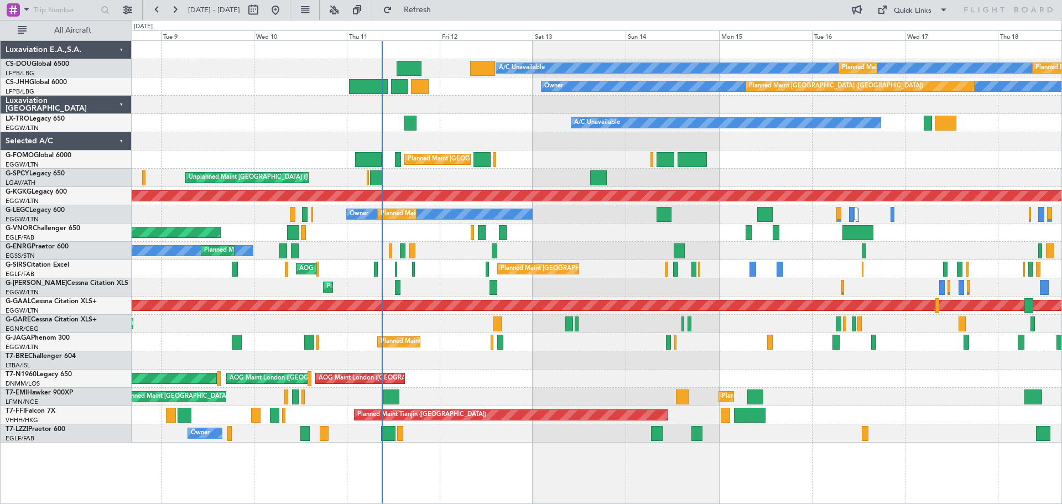
click at [787, 144] on div "A/C Unavailable Planned Maint Paris (Le Bourget) Planned Maint Paris (Le Bourge…" at bounding box center [597, 242] width 930 height 402
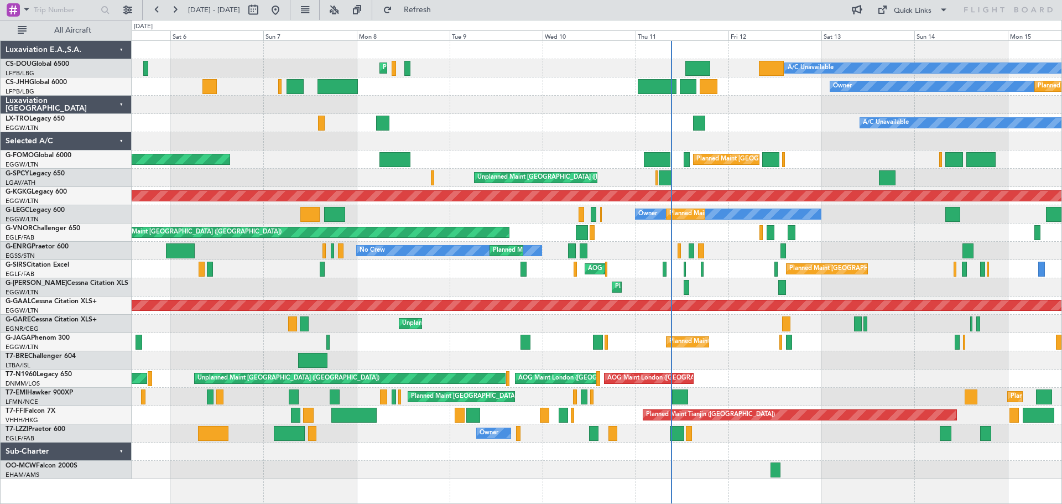
click at [516, 126] on div "A/C Unavailable" at bounding box center [597, 123] width 930 height 18
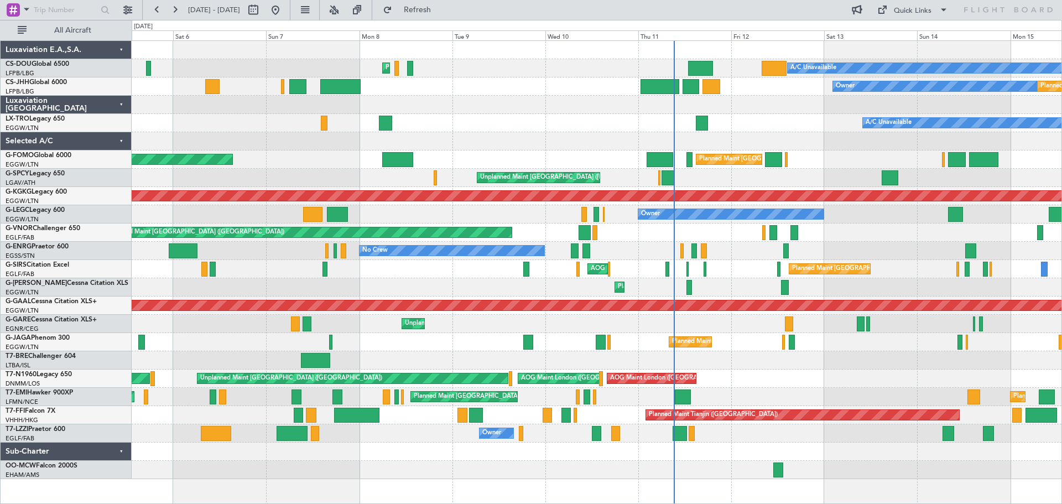
click at [500, 78] on div "Owner Planned Maint Paris (Le Bourget) Planned Maint Paris (Le Bourget)" at bounding box center [597, 86] width 930 height 18
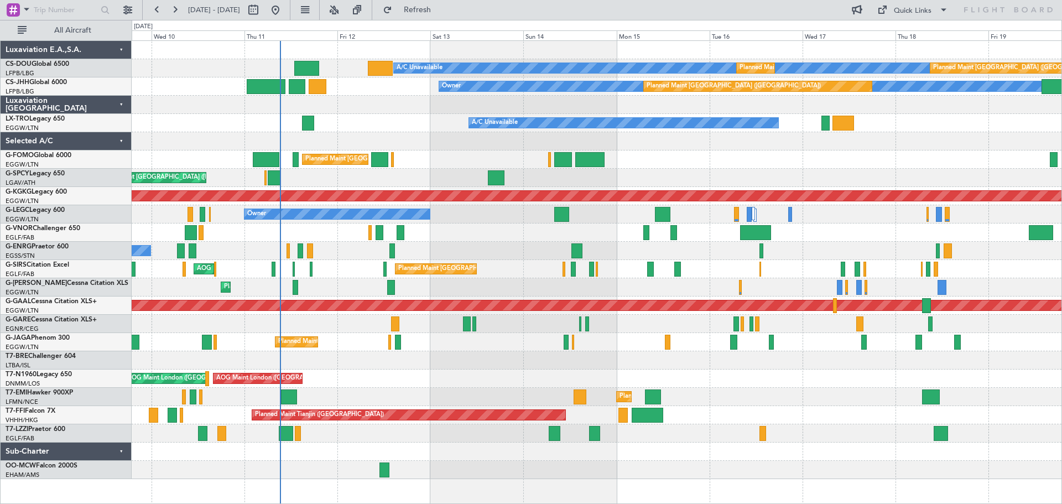
click at [428, 132] on div at bounding box center [597, 141] width 930 height 18
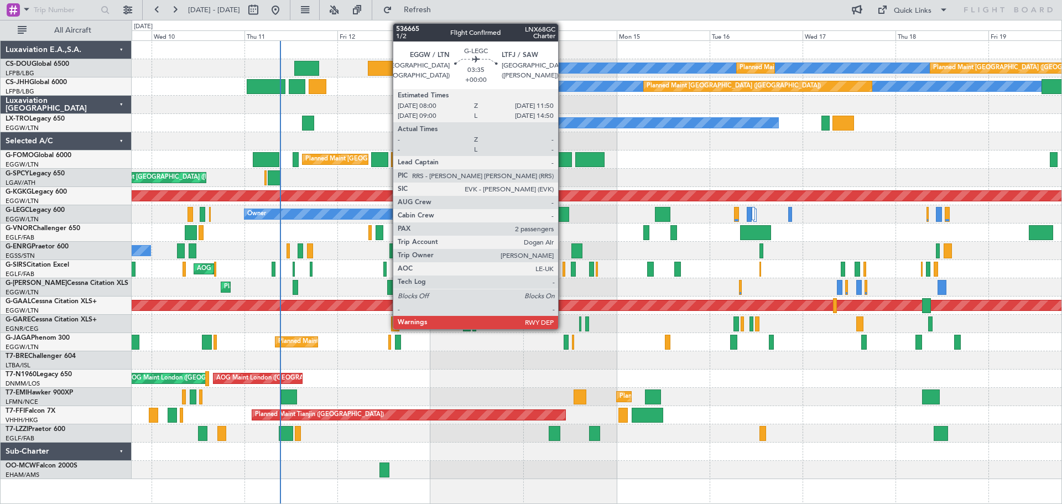
click at [563, 216] on div at bounding box center [561, 214] width 15 height 15
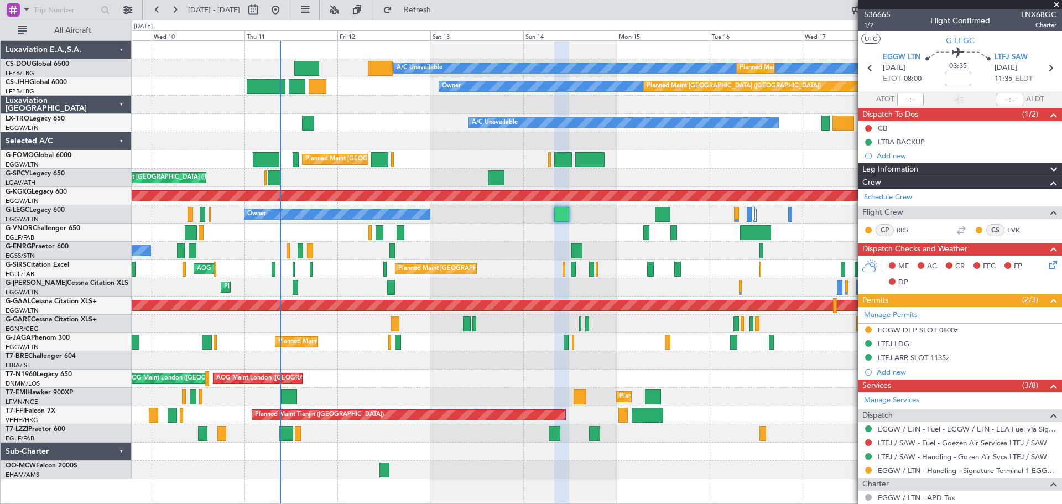
click at [1055, 3] on span at bounding box center [1056, 5] width 11 height 10
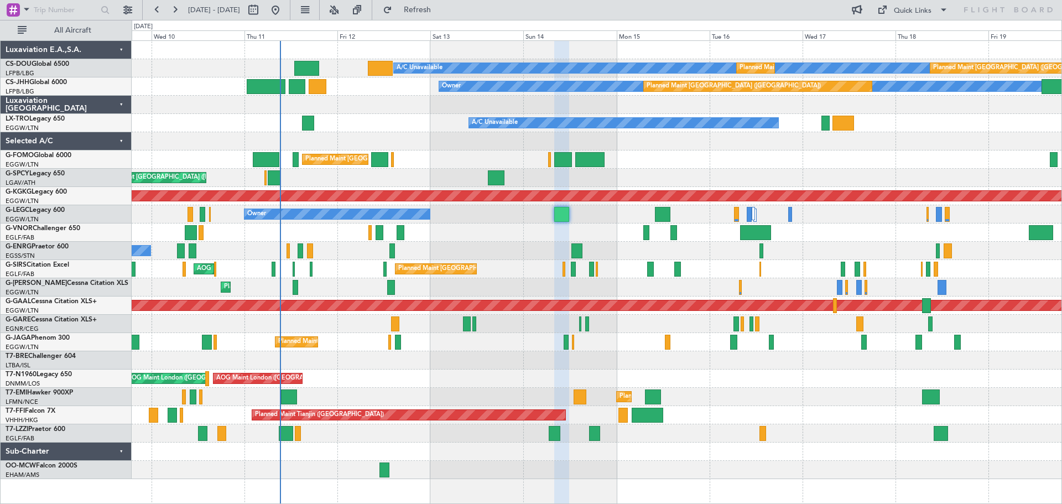
type input "0"
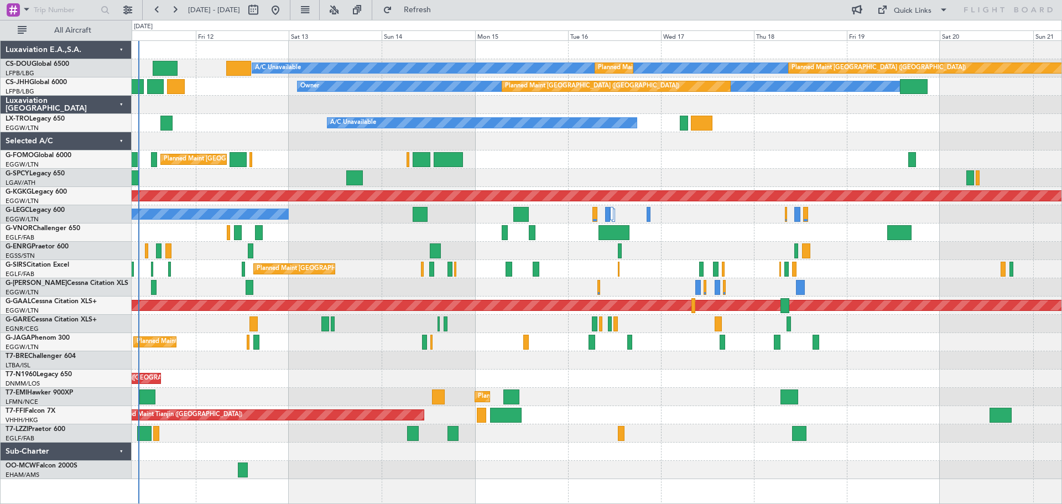
click at [608, 159] on div "A/C Unavailable Planned Maint Paris (Le Bourget) Planned Maint Paris (Le Bourge…" at bounding box center [597, 260] width 930 height 438
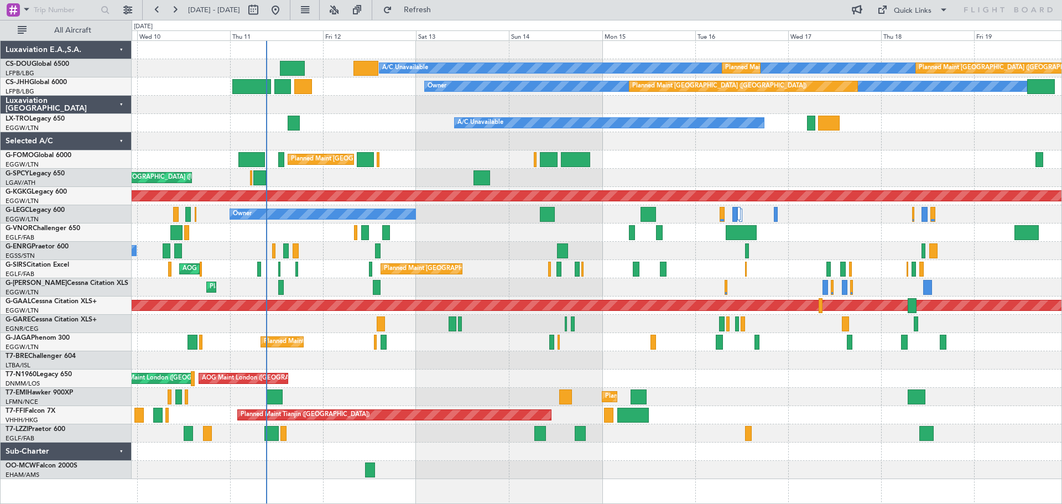
click at [660, 163] on div "A/C Unavailable Planned Maint Paris (Le Bourget) Planned Maint Paris (Le Bourge…" at bounding box center [597, 260] width 930 height 438
